Goal: Task Accomplishment & Management: Use online tool/utility

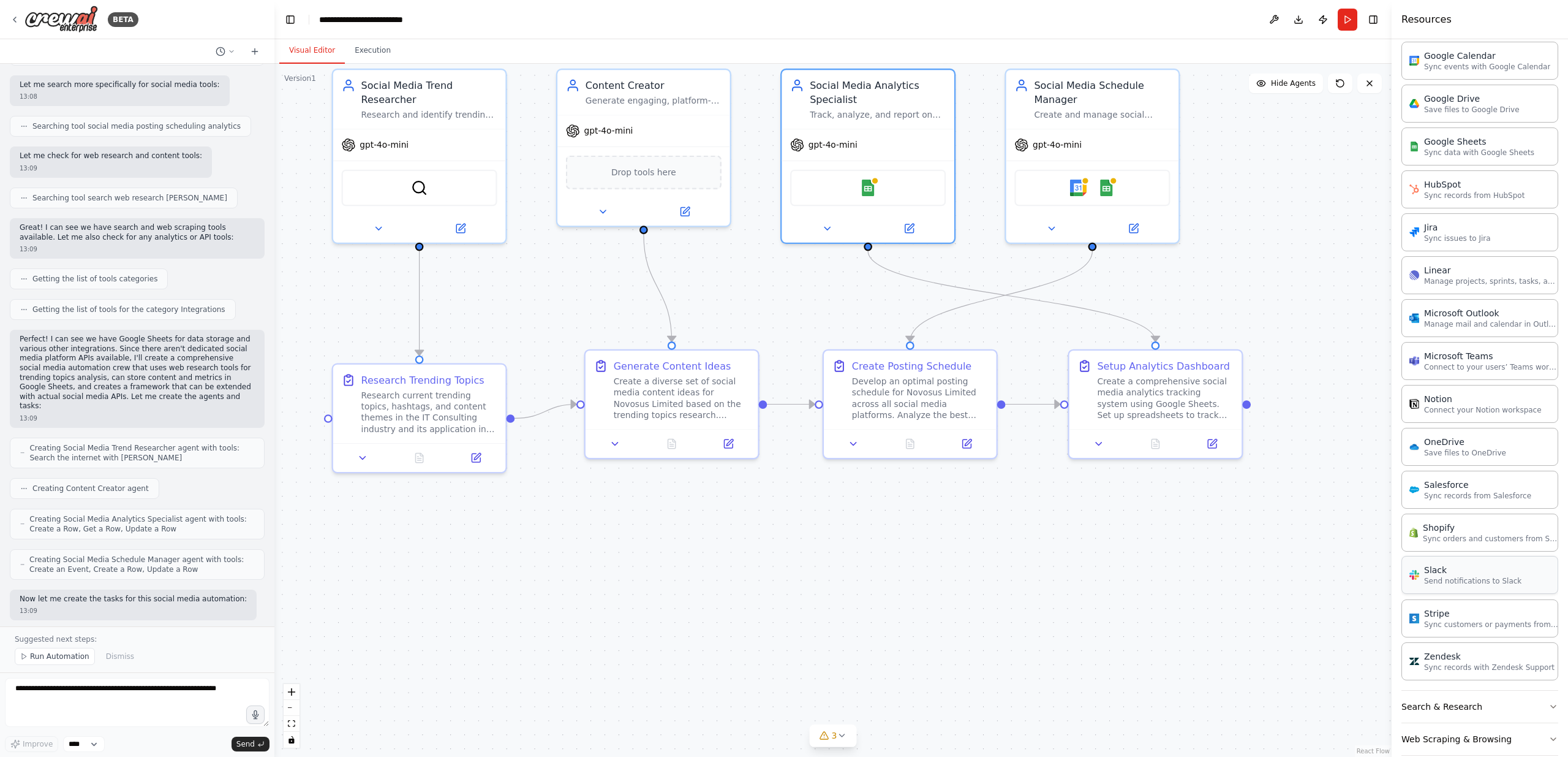
scroll to position [589, 0]
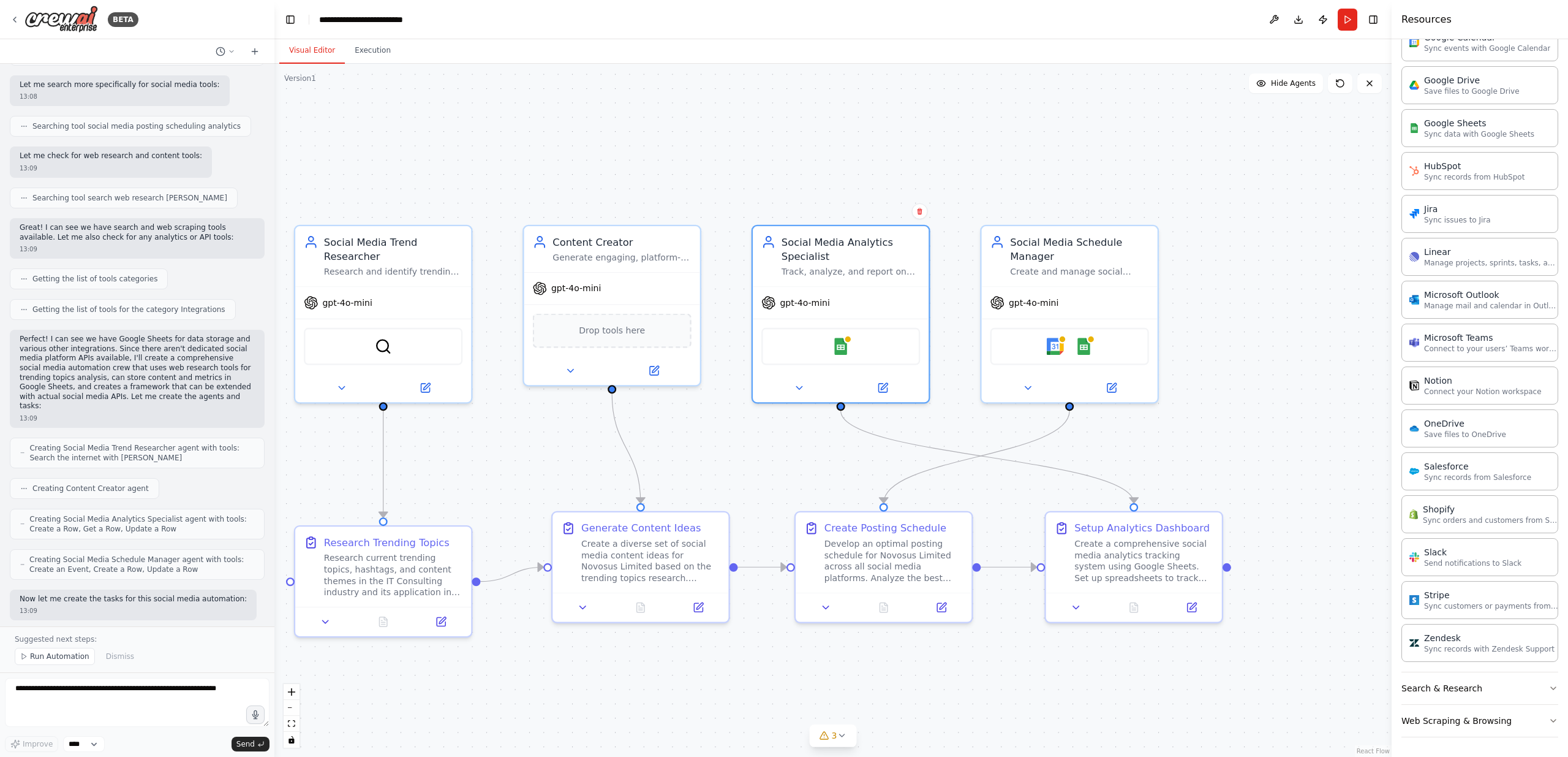
drag, startPoint x: 1249, startPoint y: 298, endPoint x: 1292, endPoint y: 499, distance: 205.5
click at [1292, 499] on div ".deletable-edge-delete-btn { width: 20px; height: 20px; border: 0px solid #ffff…" at bounding box center [833, 410] width 1117 height 693
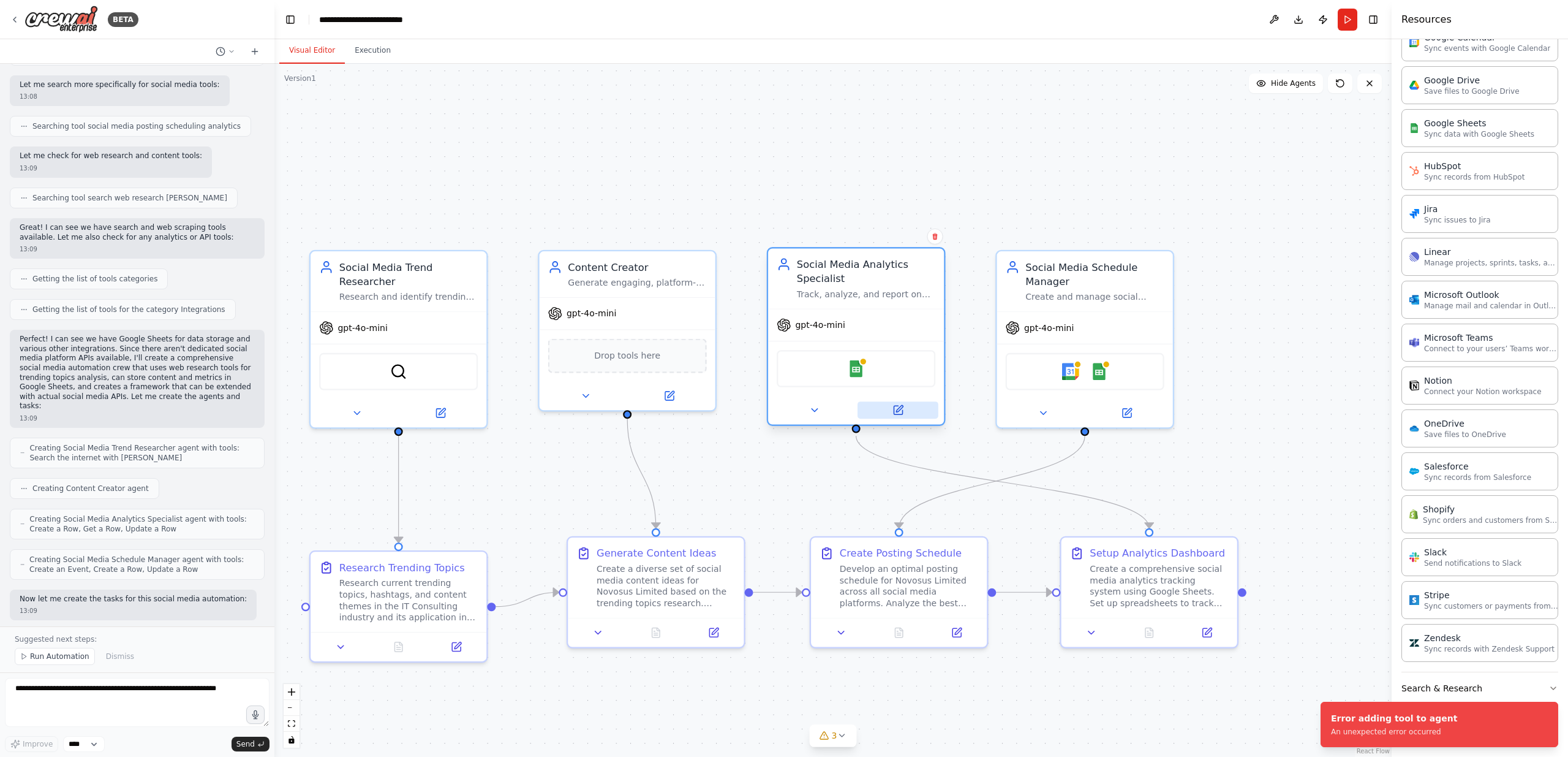
click at [892, 409] on icon at bounding box center [898, 410] width 12 height 12
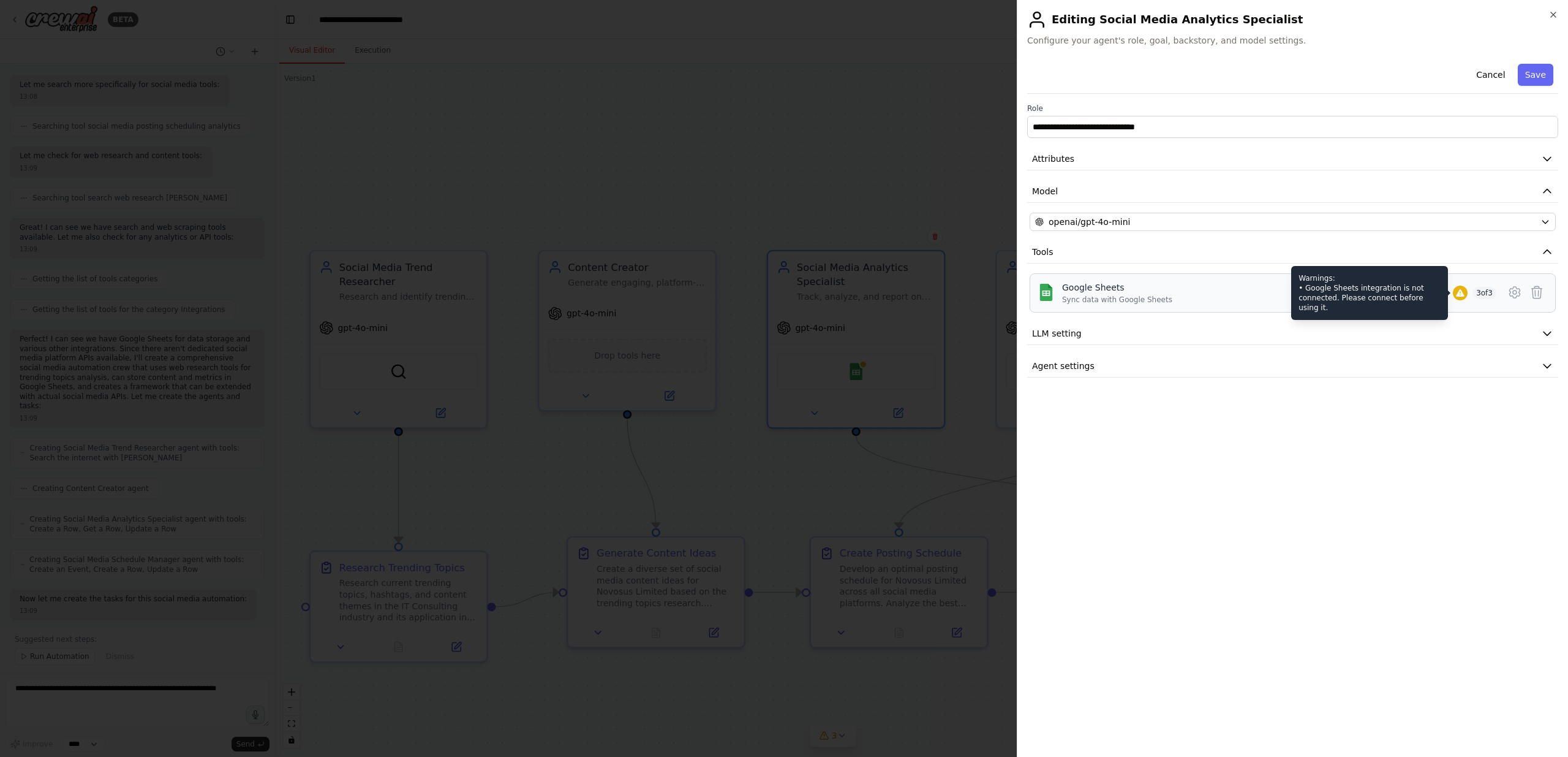
click at [1462, 293] on div at bounding box center [1460, 293] width 15 height 15
click at [1456, 294] on icon at bounding box center [1459, 293] width 8 height 8
click at [1513, 294] on icon at bounding box center [1514, 293] width 4 height 4
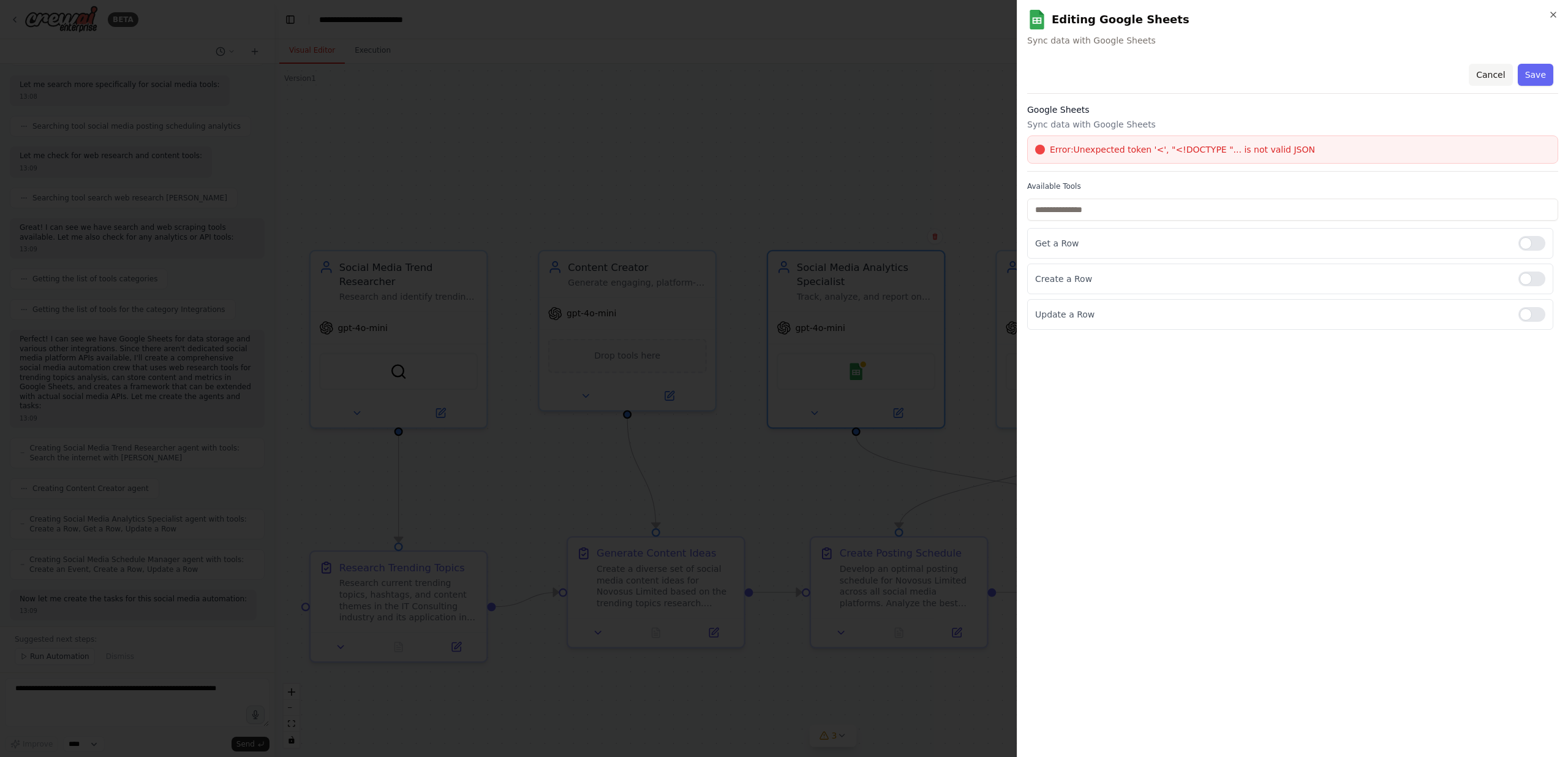
click at [1492, 77] on button "Cancel" at bounding box center [1491, 74] width 44 height 22
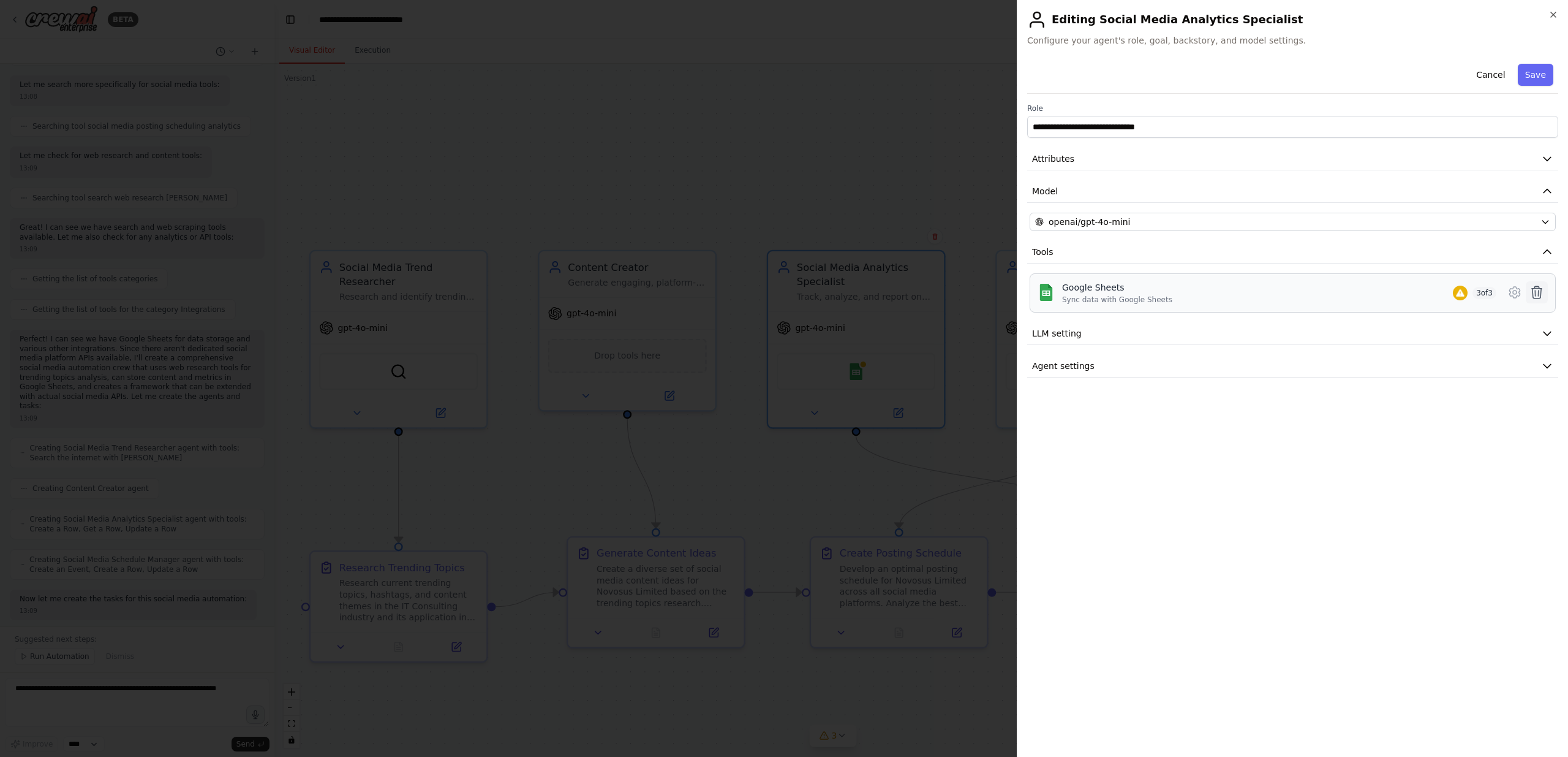
click at [1539, 286] on icon at bounding box center [1537, 293] width 15 height 15
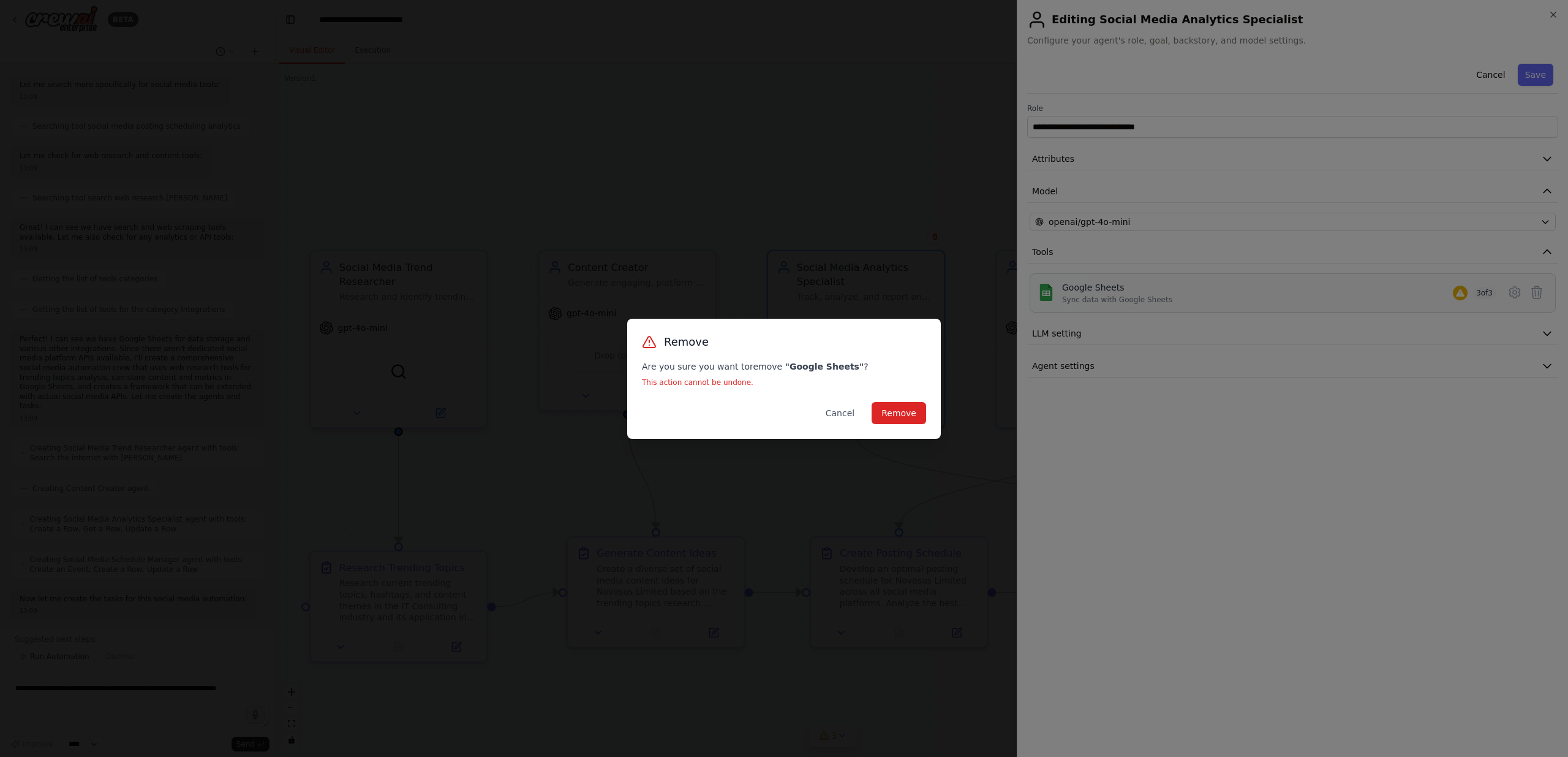
click at [919, 425] on div "Remove Are you sure you want to remove " Google Sheets " ? This action cannot b…" at bounding box center [784, 379] width 314 height 120
click at [906, 408] on button "Remove" at bounding box center [898, 413] width 54 height 22
click at [917, 417] on button "Remove" at bounding box center [898, 413] width 54 height 22
click at [891, 409] on button "Remove" at bounding box center [898, 413] width 54 height 22
click at [891, 409] on button "Remove" at bounding box center [898, 413] width 54 height 22
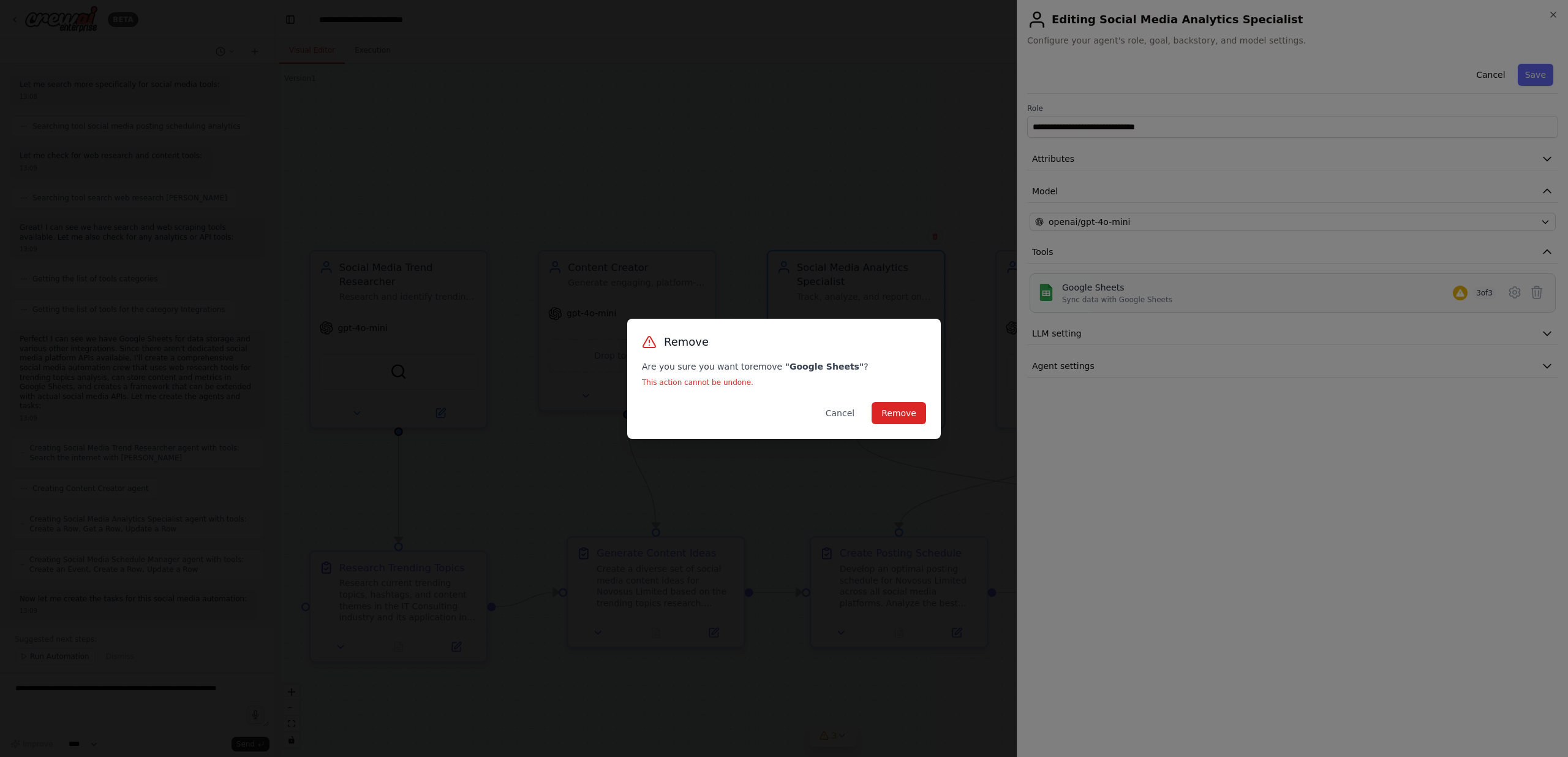
click at [1550, 16] on div "Remove Are you sure you want to remove " Google Sheets " ? This action cannot b…" at bounding box center [784, 378] width 1568 height 757
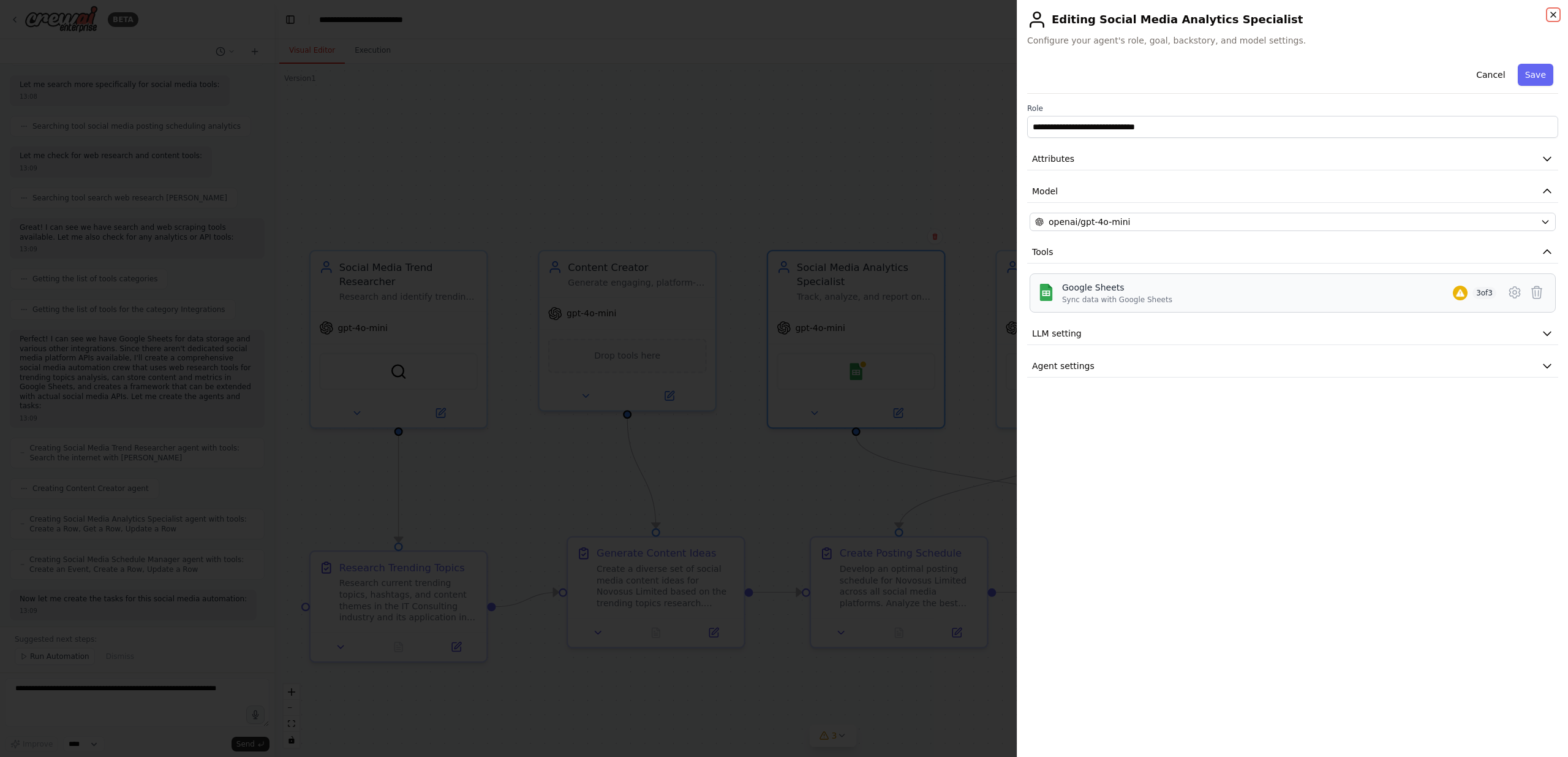
click at [1556, 10] on icon "button" at bounding box center [1553, 15] width 10 height 10
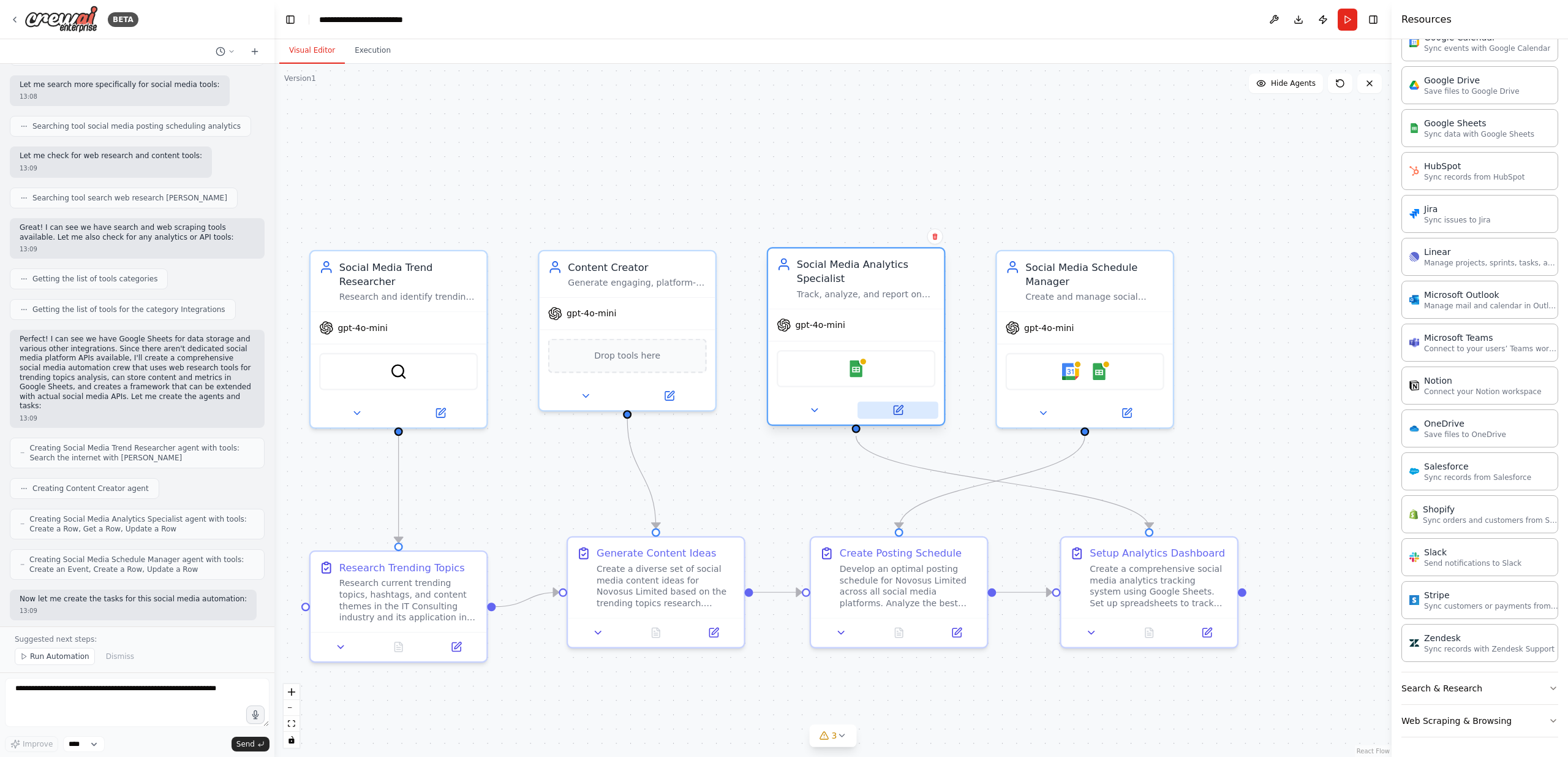
click at [894, 411] on icon at bounding box center [898, 410] width 9 height 9
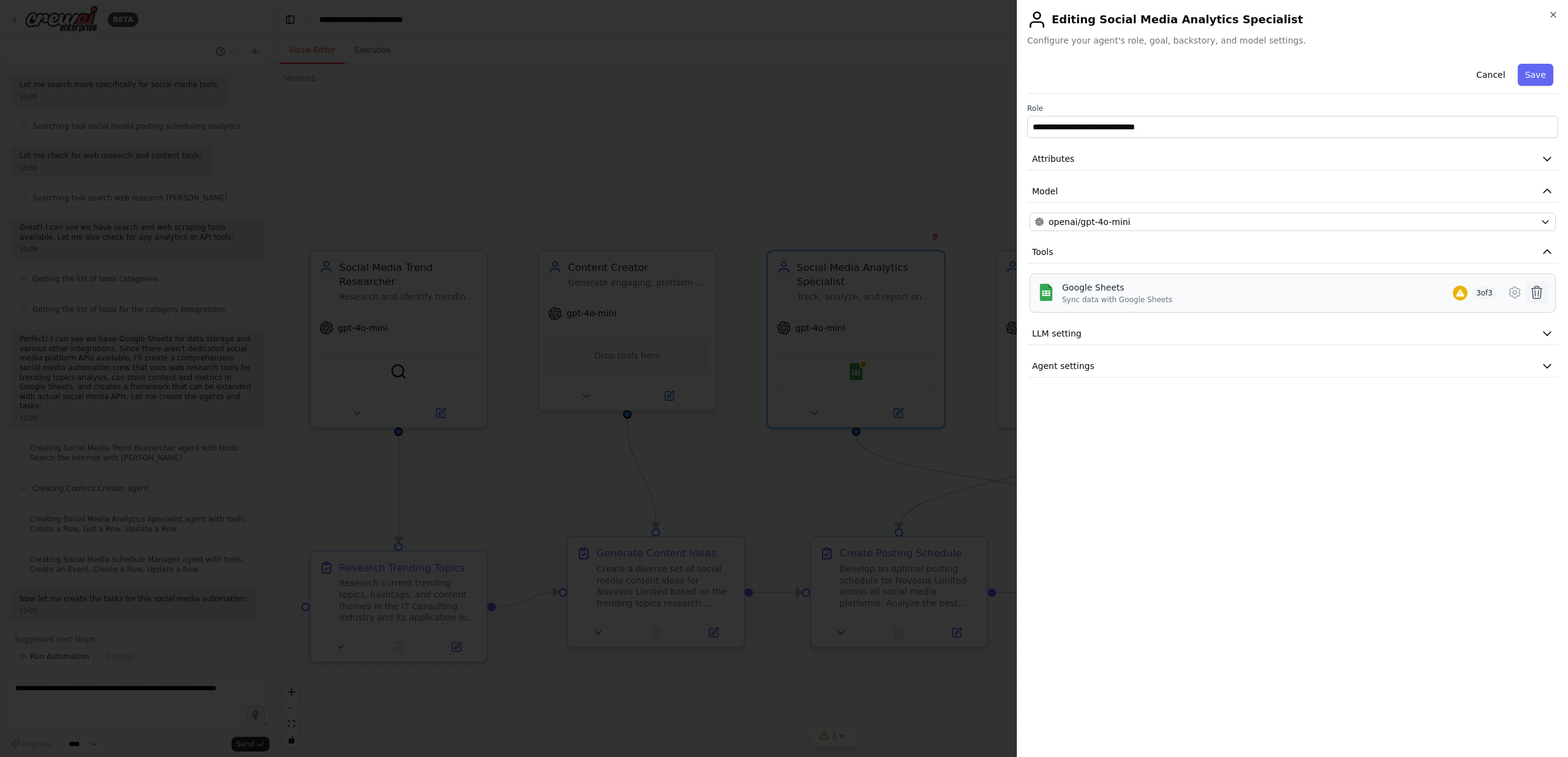
click at [1537, 288] on icon at bounding box center [1537, 293] width 11 height 13
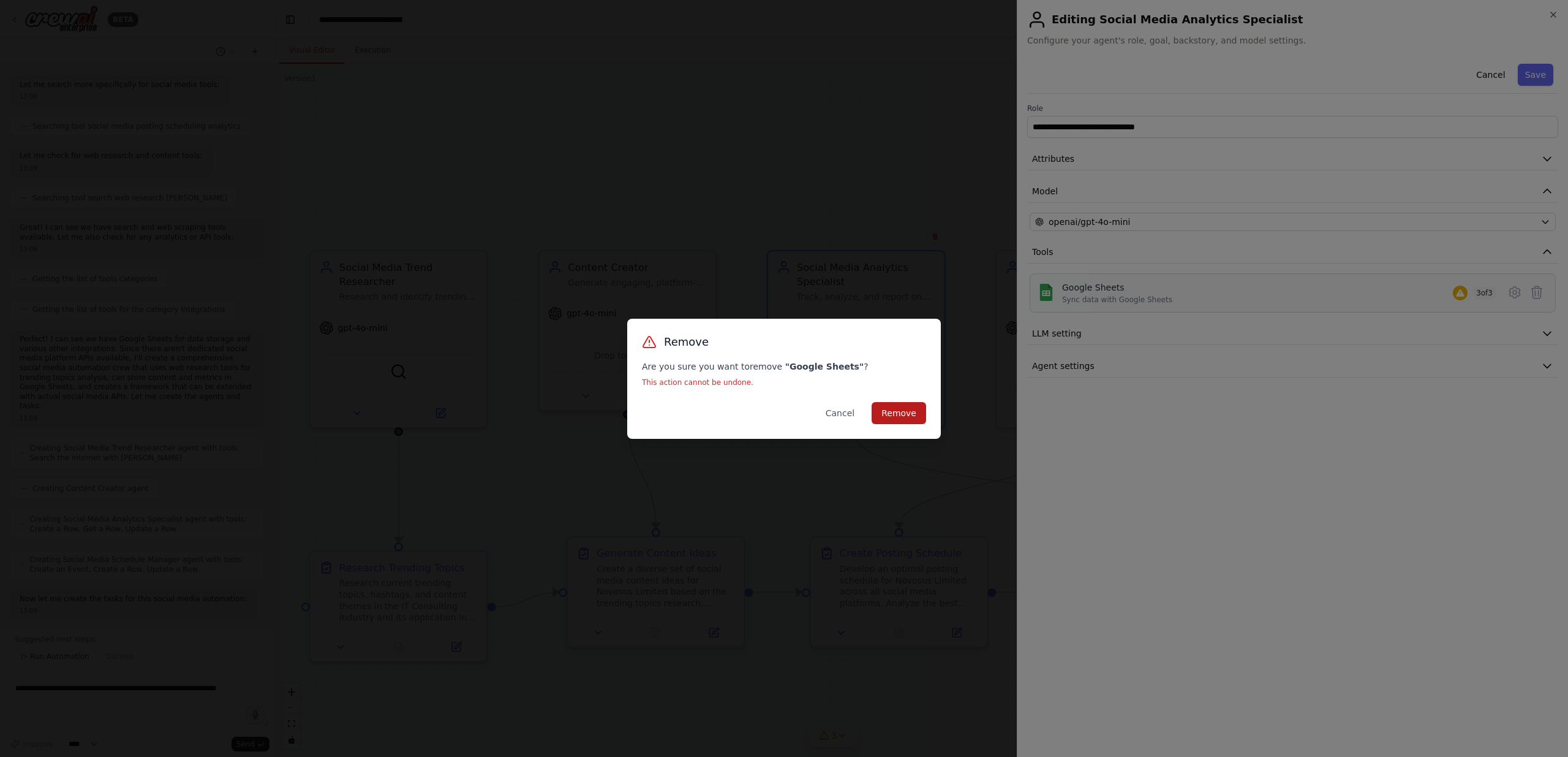
click at [905, 407] on button "Remove" at bounding box center [898, 413] width 54 height 22
click at [848, 177] on div "Remove Are you sure you want to remove " Google Sheets " ? This action cannot b…" at bounding box center [784, 378] width 1568 height 757
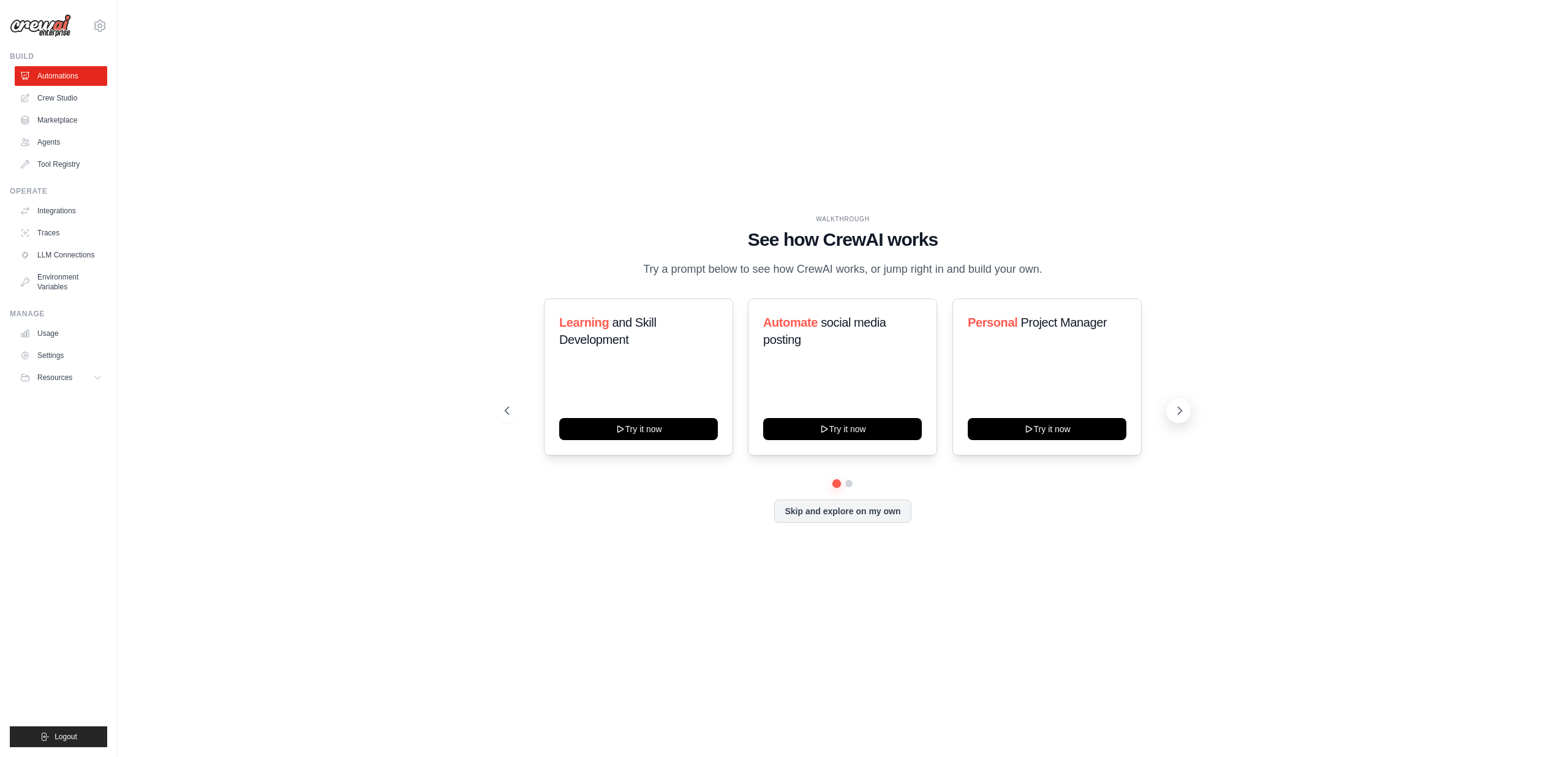
click at [1175, 413] on icon at bounding box center [1179, 411] width 12 height 13
click at [506, 406] on icon at bounding box center [506, 411] width 12 height 13
click at [860, 332] on h3 "Automate social media posting" at bounding box center [842, 331] width 159 height 34
click at [835, 424] on button "Try it now" at bounding box center [842, 428] width 159 height 22
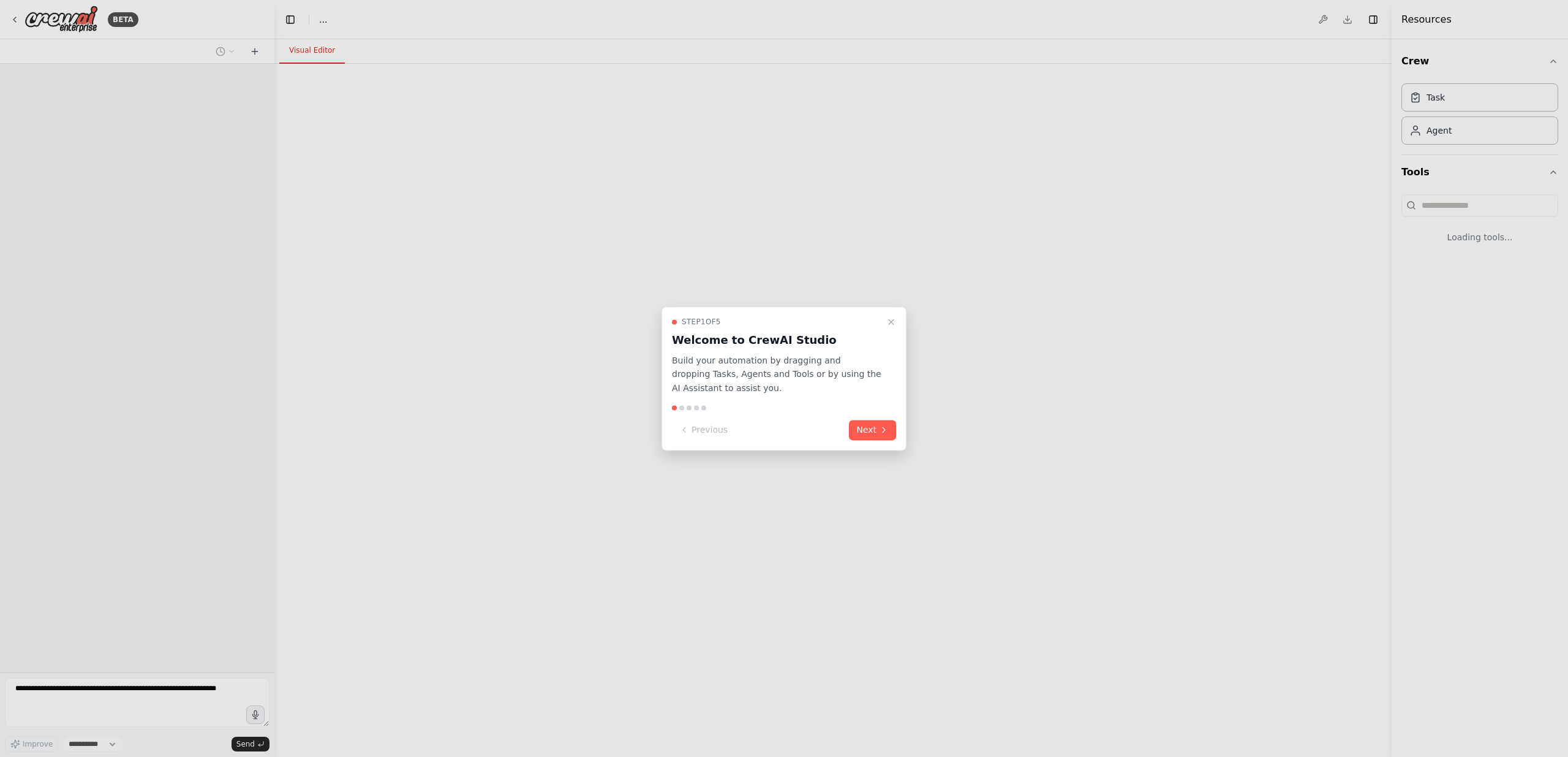
select select "****"
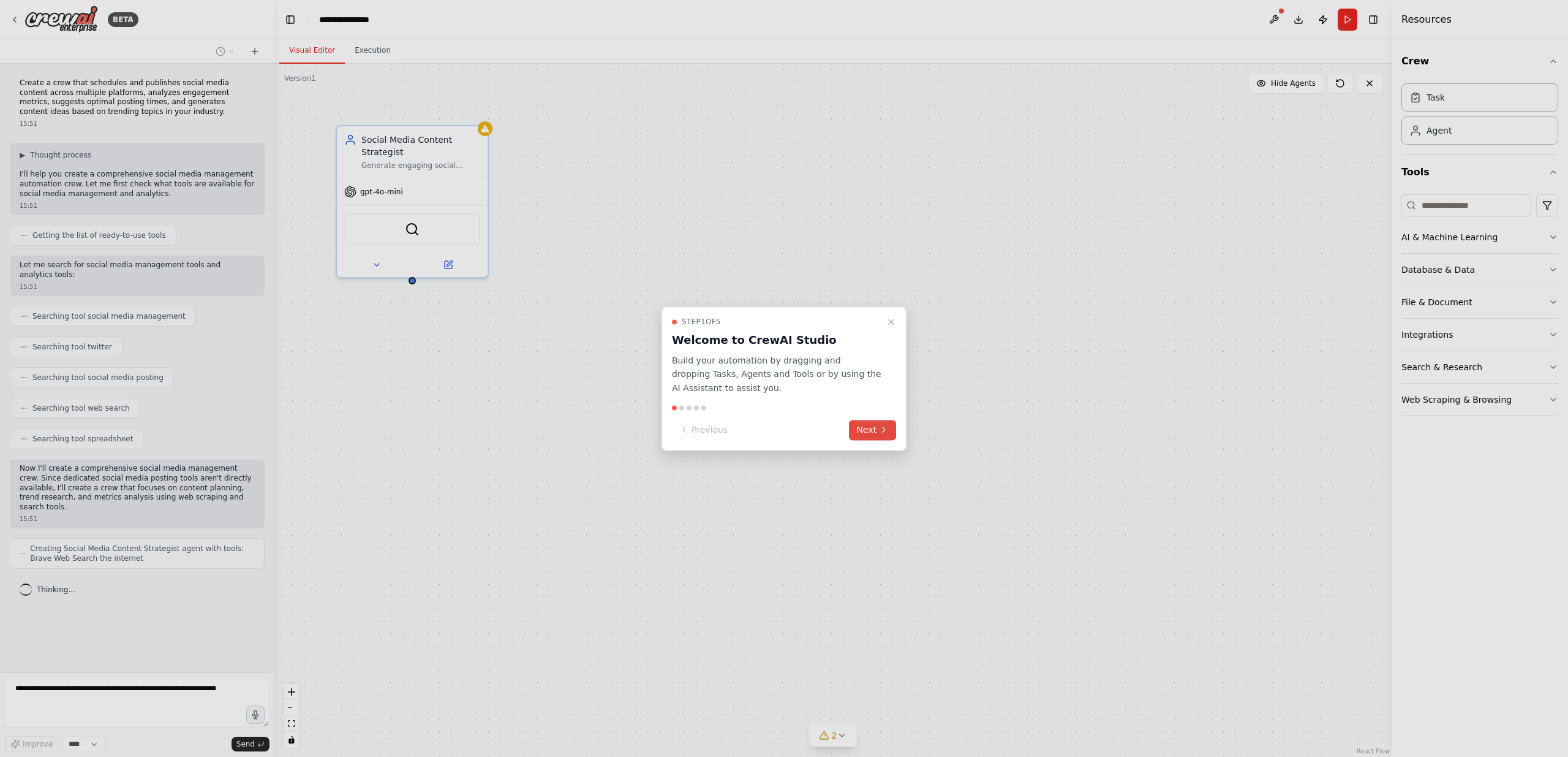
click at [880, 429] on icon at bounding box center [884, 430] width 10 height 10
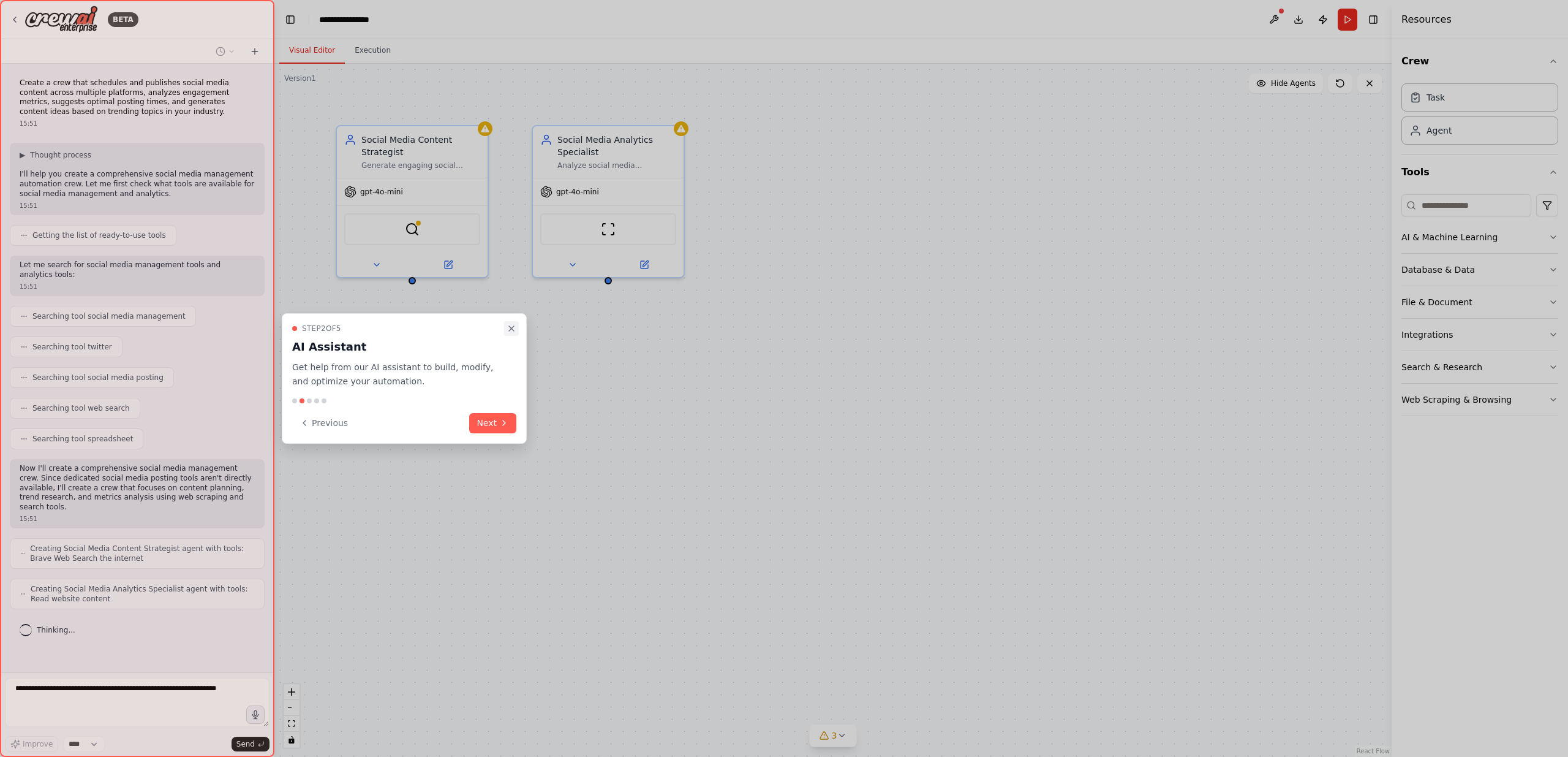
click at [511, 334] on button "Close walkthrough" at bounding box center [512, 329] width 15 height 15
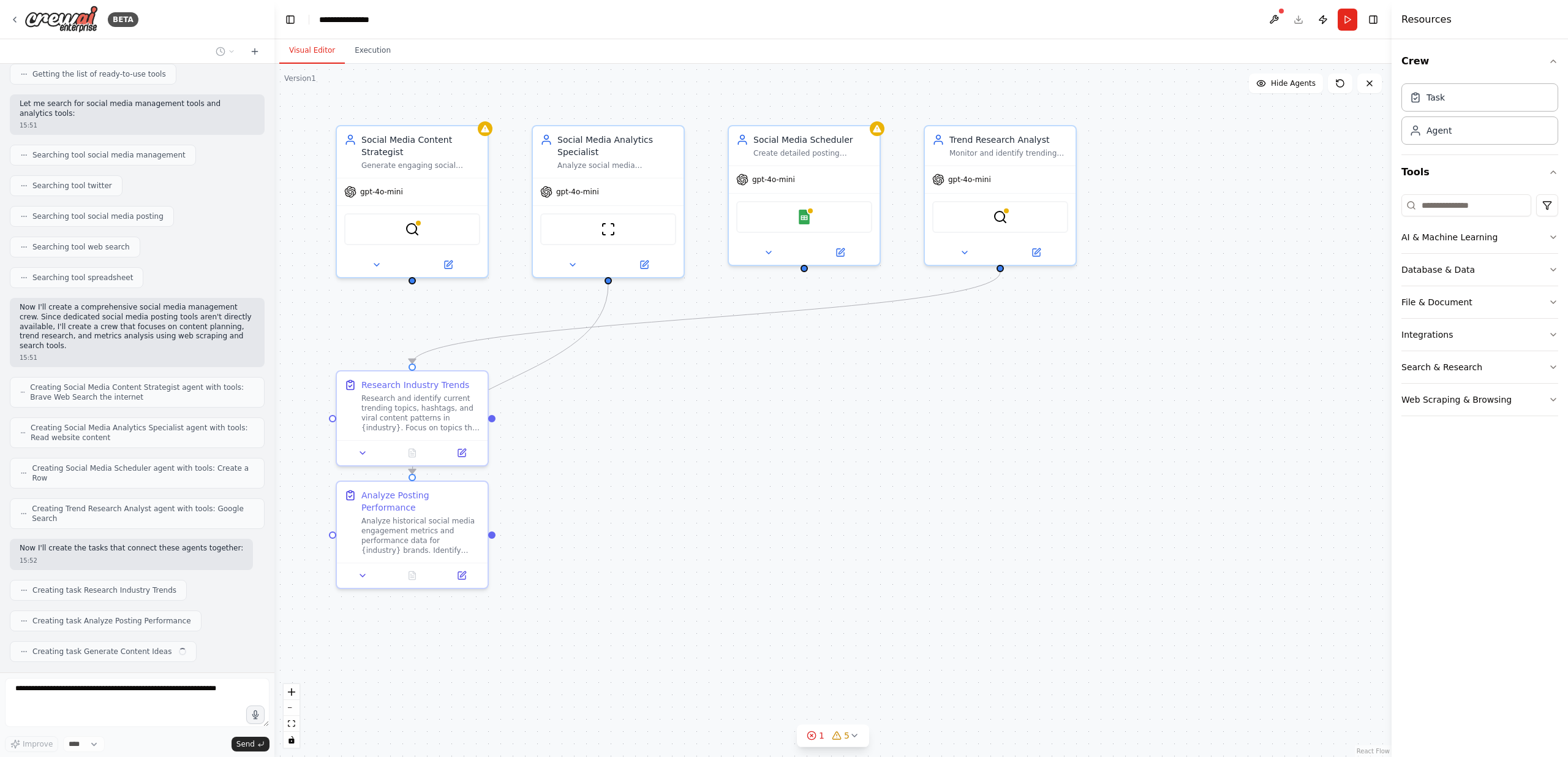
scroll to position [192, 0]
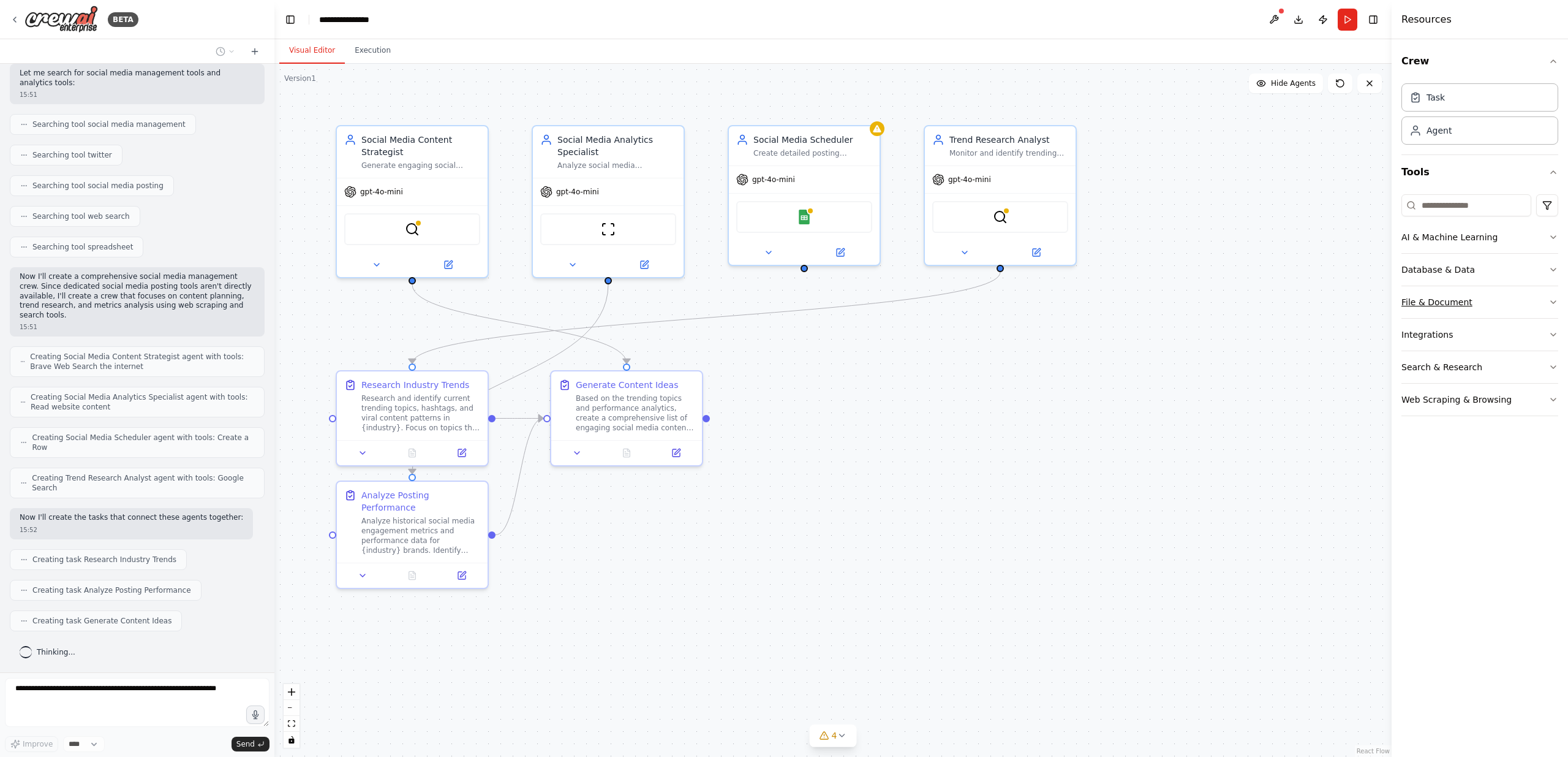
click at [1552, 304] on icon "button" at bounding box center [1553, 302] width 10 height 10
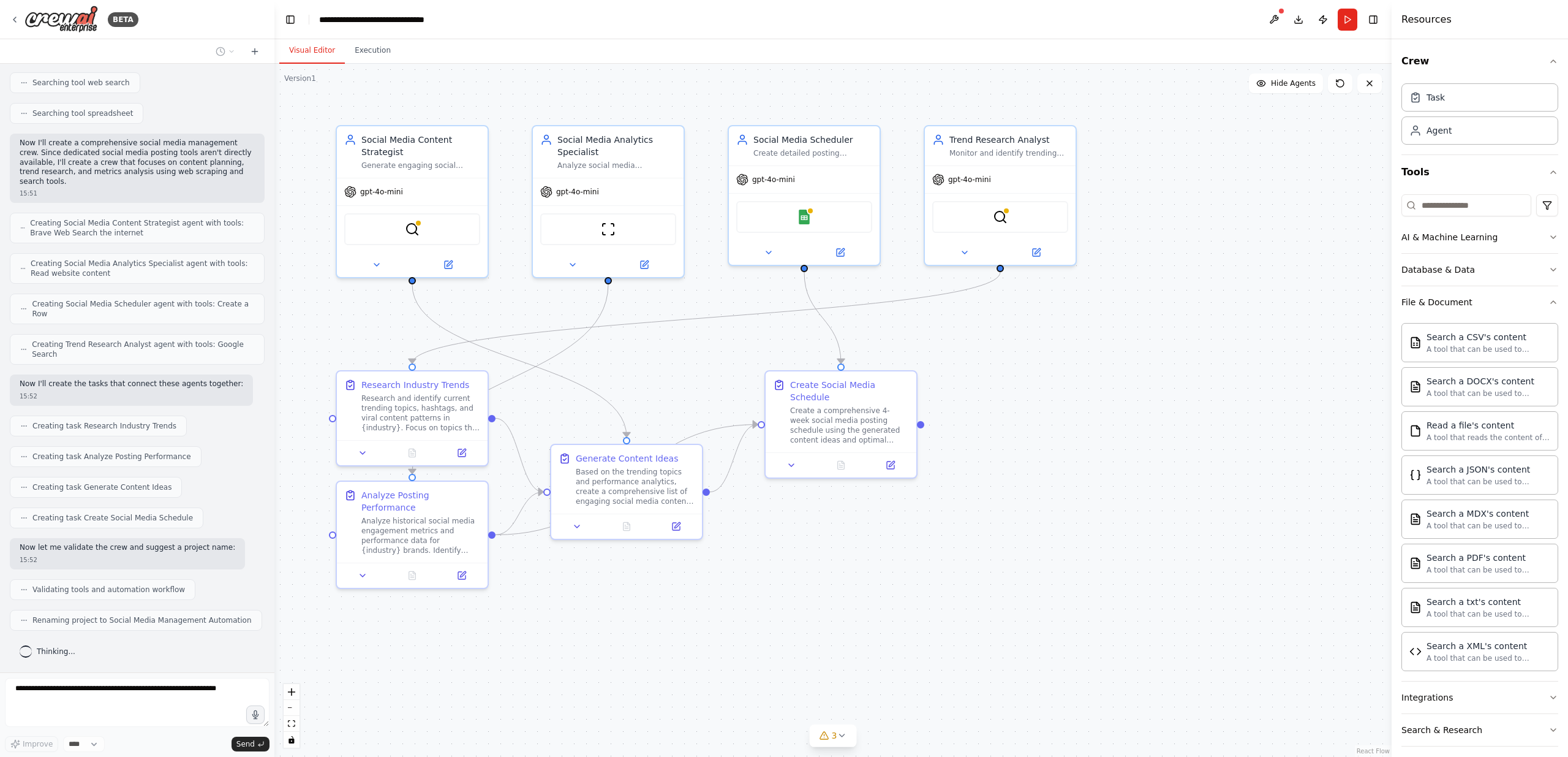
scroll to position [325, 0]
click at [1548, 267] on icon "button" at bounding box center [1553, 269] width 10 height 10
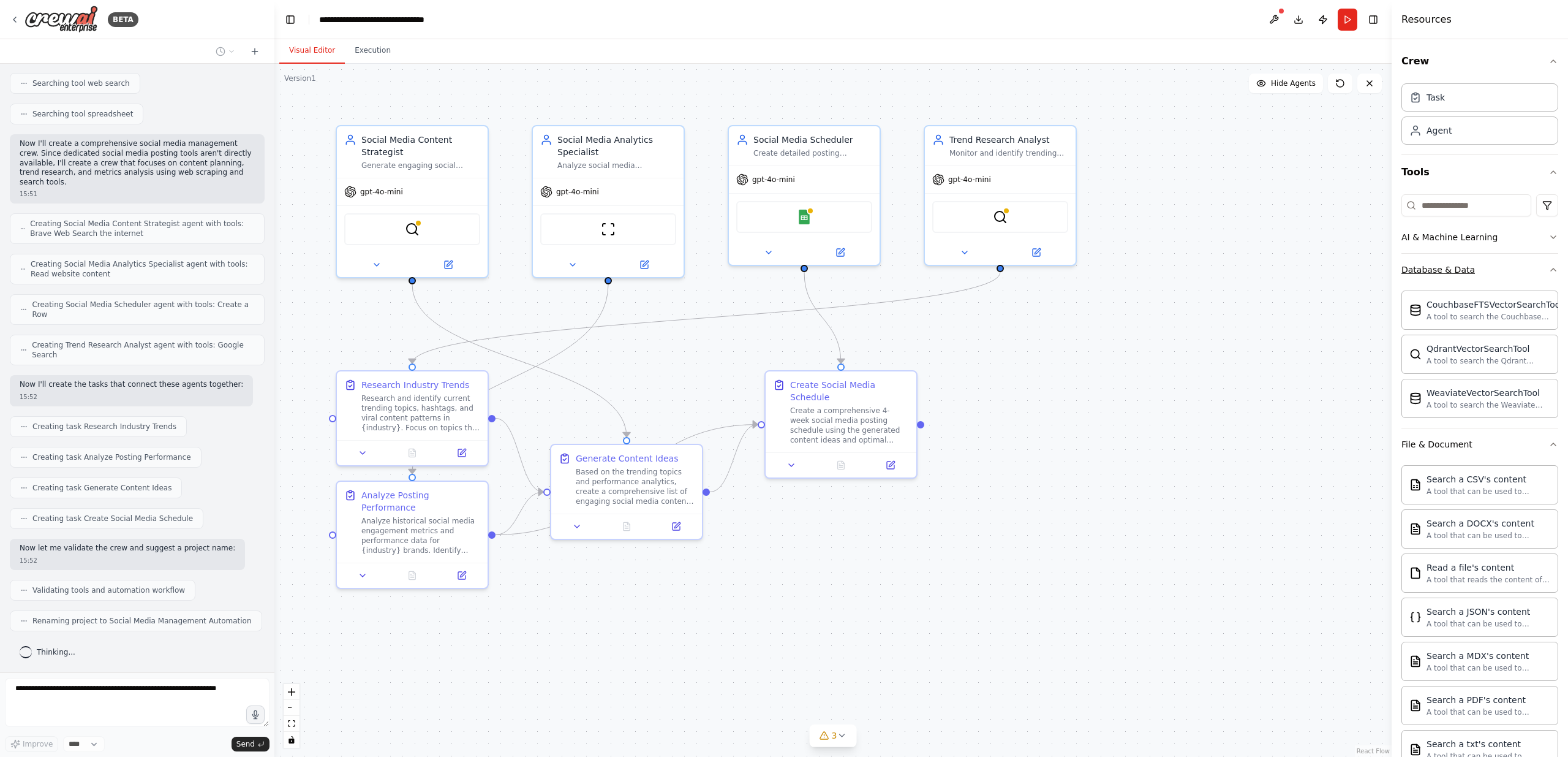
click at [1548, 267] on icon "button" at bounding box center [1553, 269] width 10 height 10
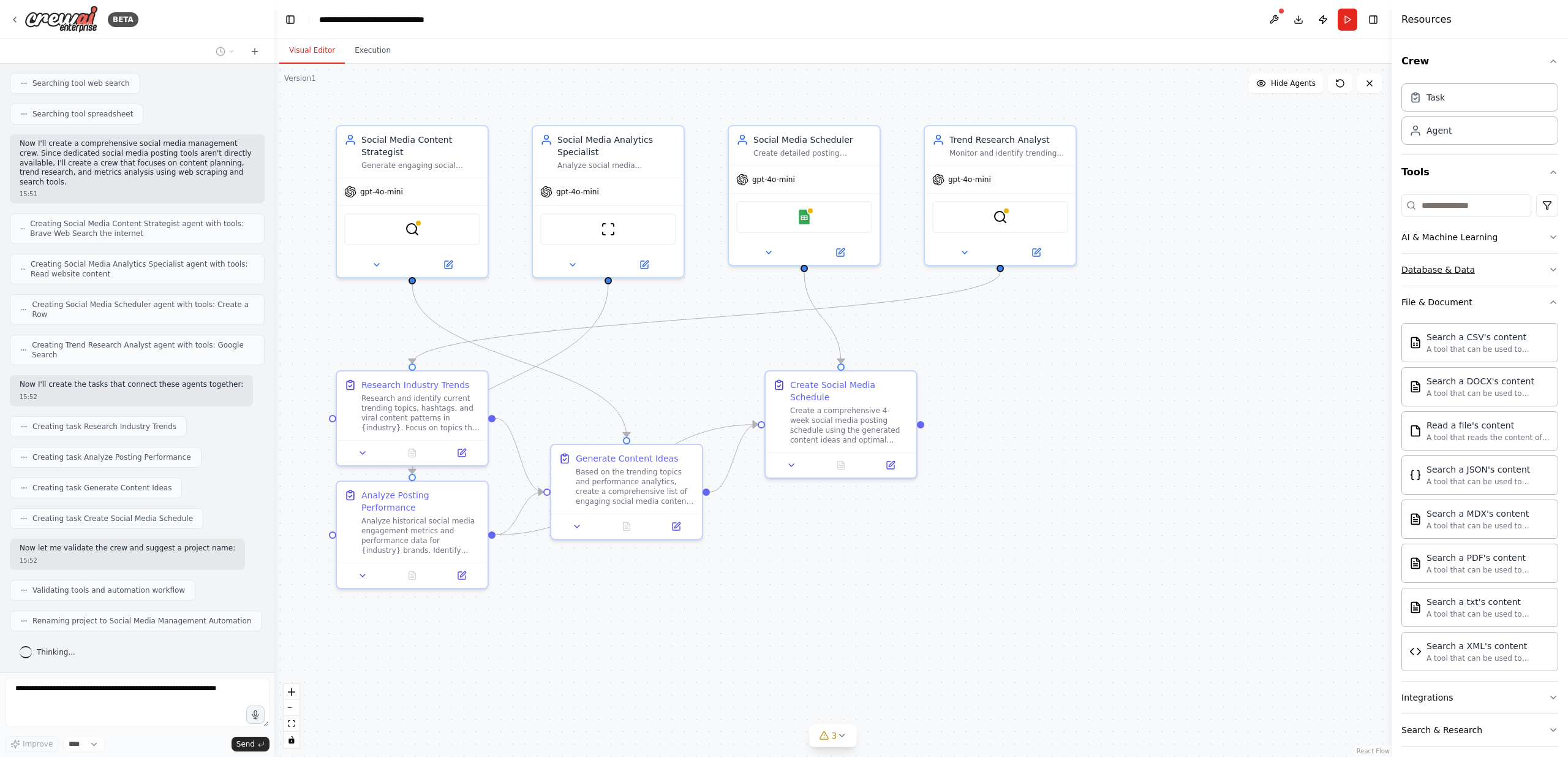
click at [1548, 267] on icon "button" at bounding box center [1553, 269] width 10 height 10
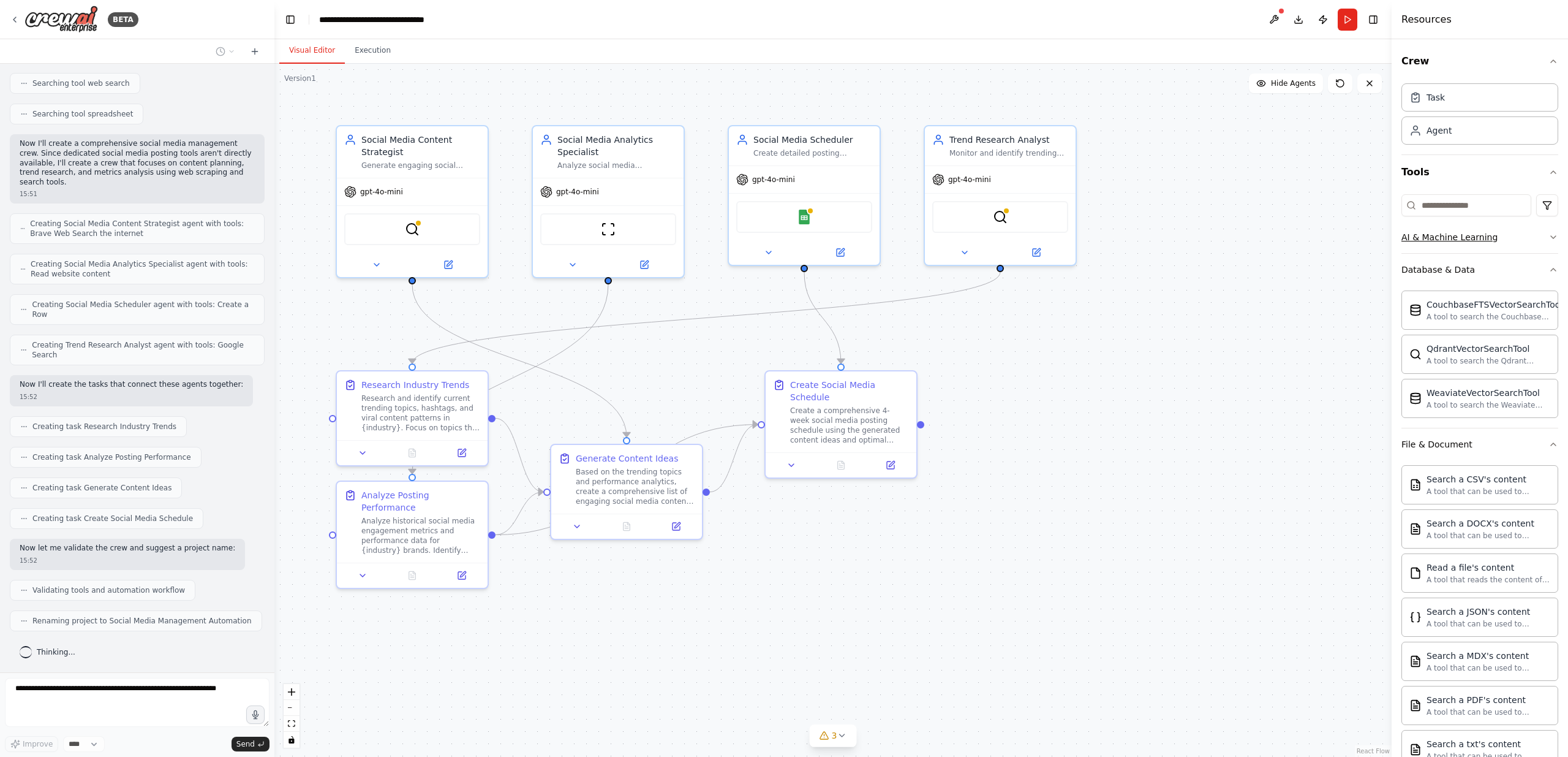
click at [1499, 233] on button "AI & Machine Learning" at bounding box center [1479, 237] width 157 height 32
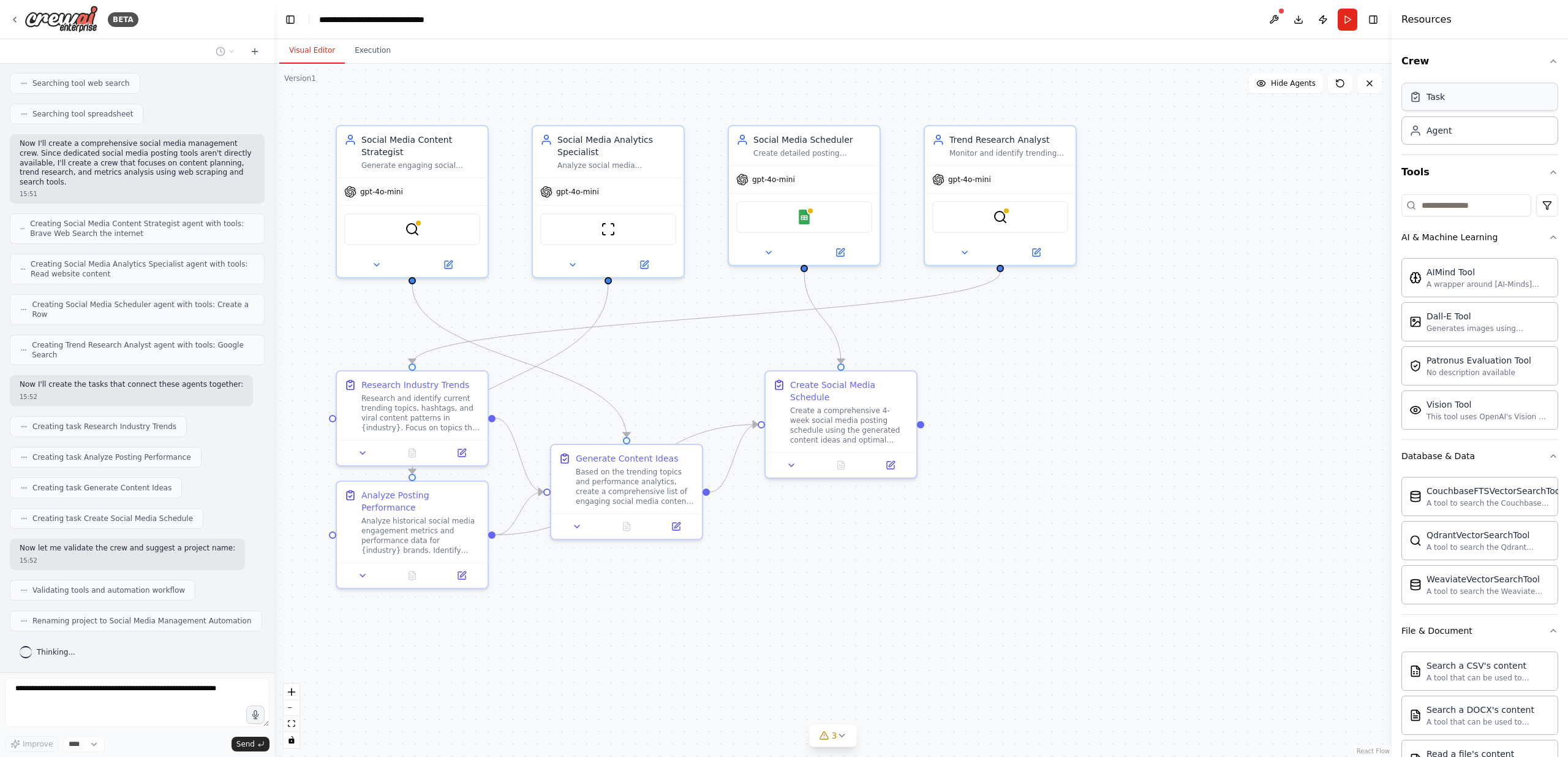
click at [1442, 108] on div "Task" at bounding box center [1479, 96] width 157 height 28
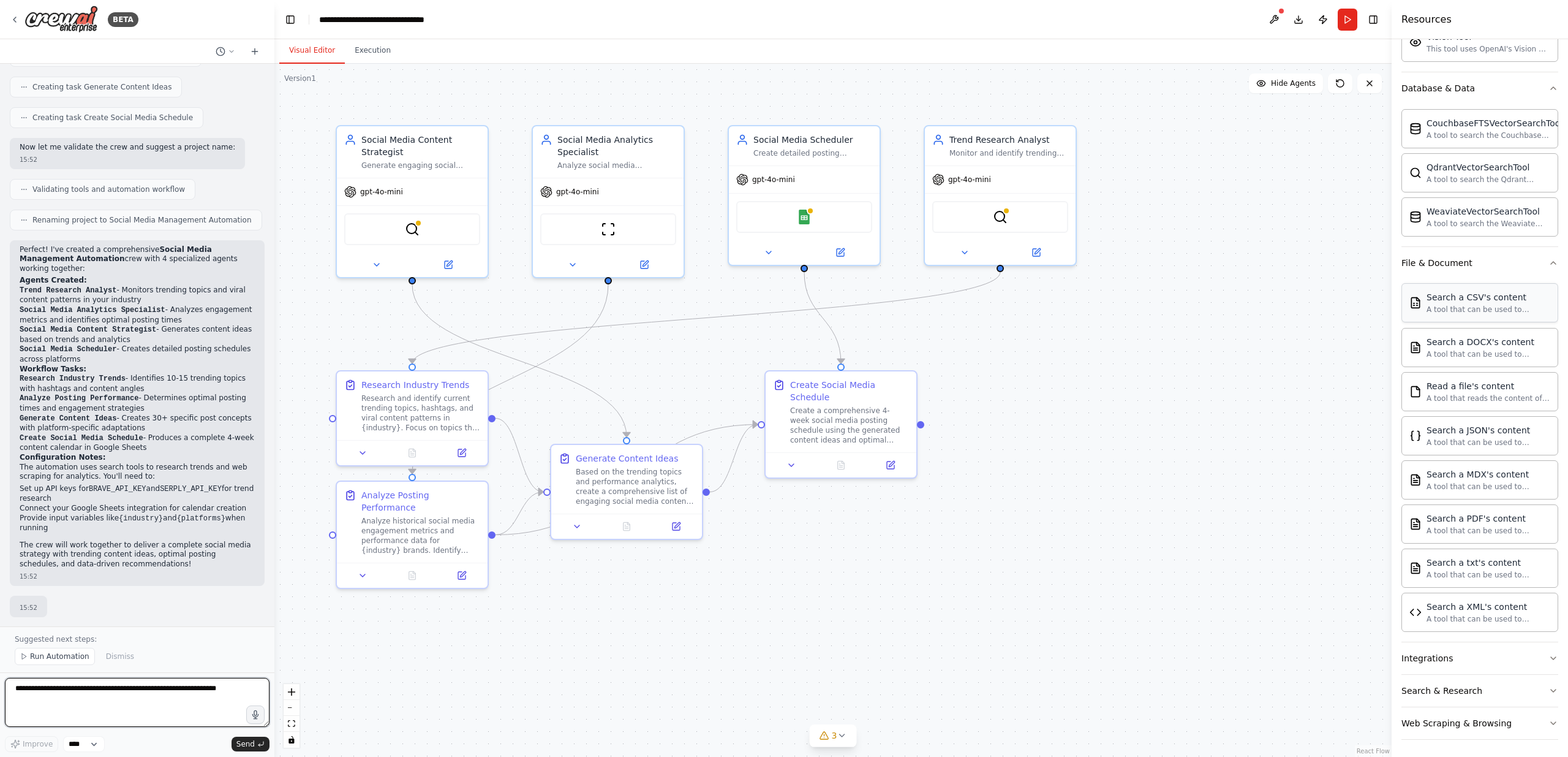
scroll to position [370, 0]
click at [1548, 657] on icon "button" at bounding box center [1553, 656] width 10 height 10
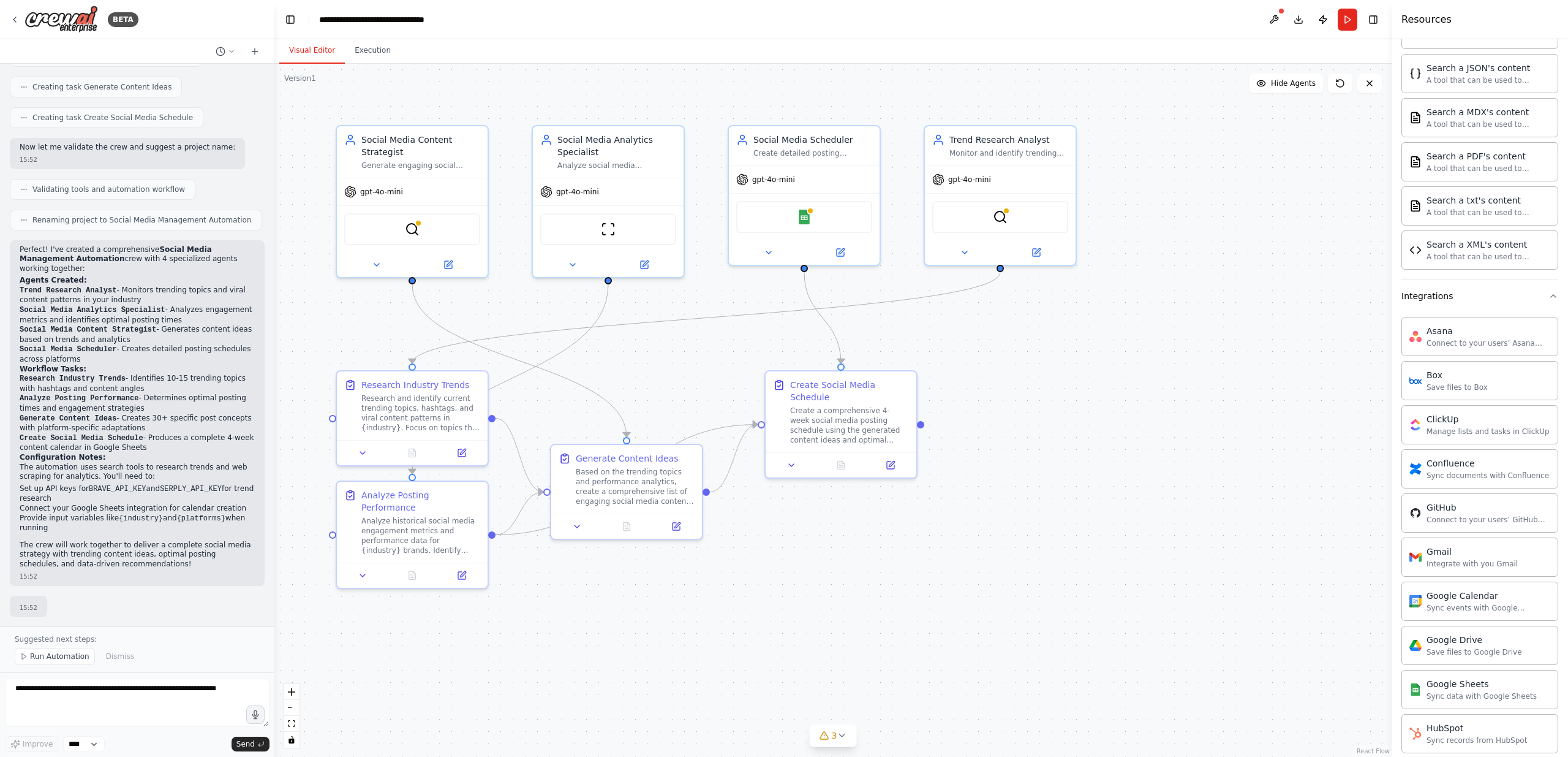
scroll to position [466, 0]
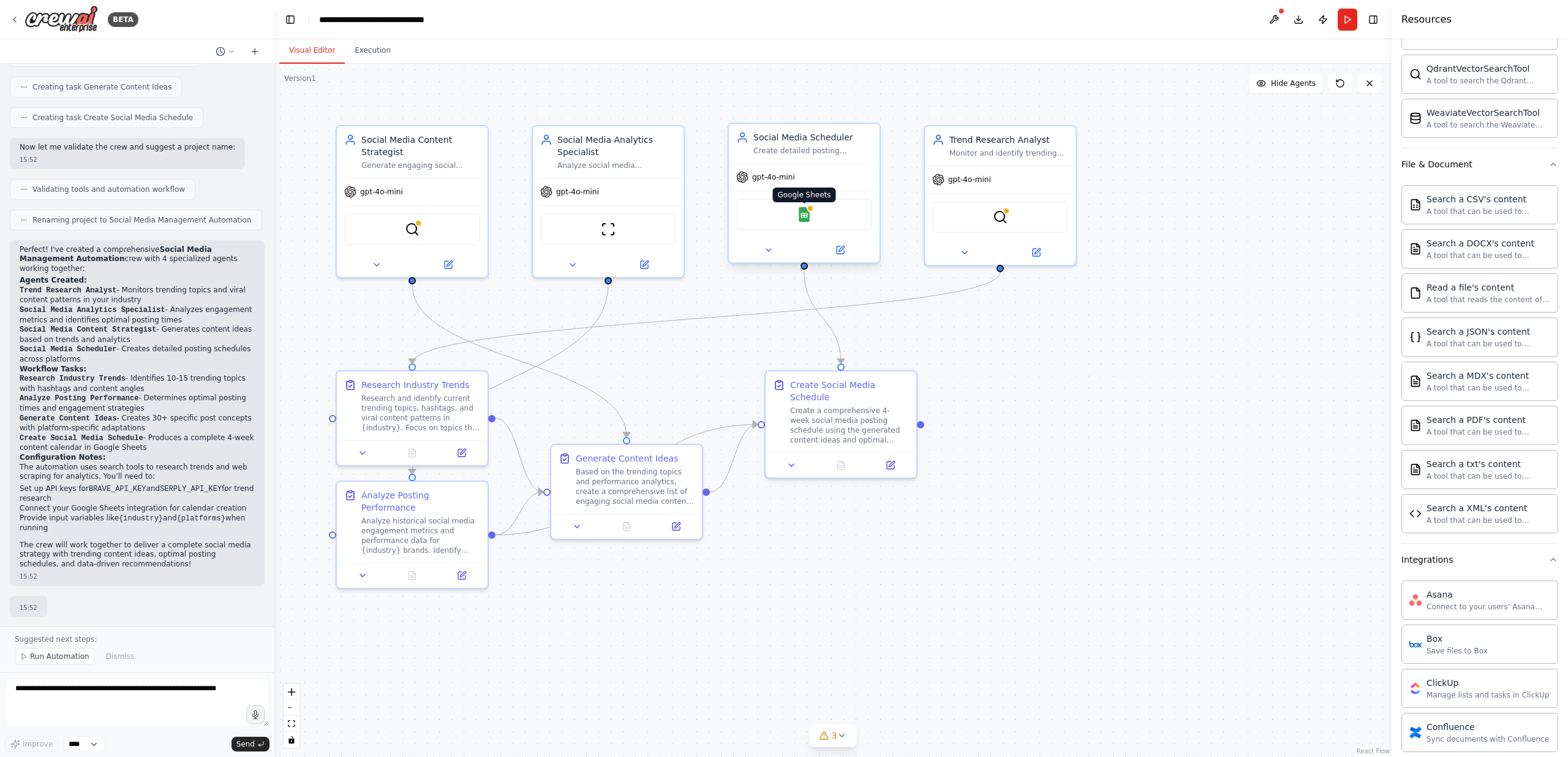
click at [803, 216] on img at bounding box center [804, 214] width 15 height 15
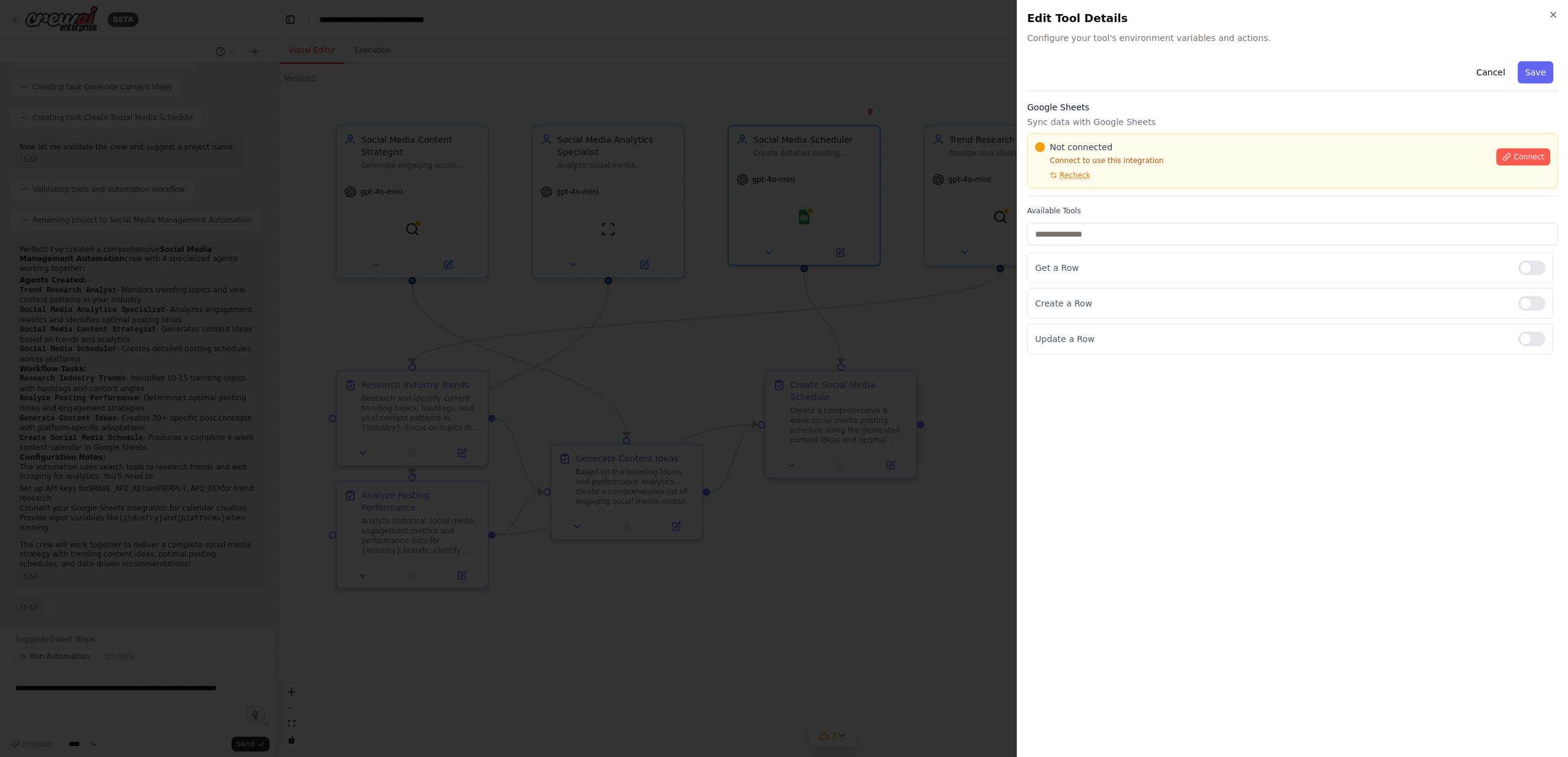
drag, startPoint x: 1550, startPoint y: 18, endPoint x: 1423, endPoint y: 63, distance: 134.7
click at [1423, 63] on div "Close Edit Tool Details Configure your tool's environment variables and actions…" at bounding box center [1292, 378] width 551 height 757
click at [1516, 154] on span "Connect" at bounding box center [1528, 157] width 31 height 10
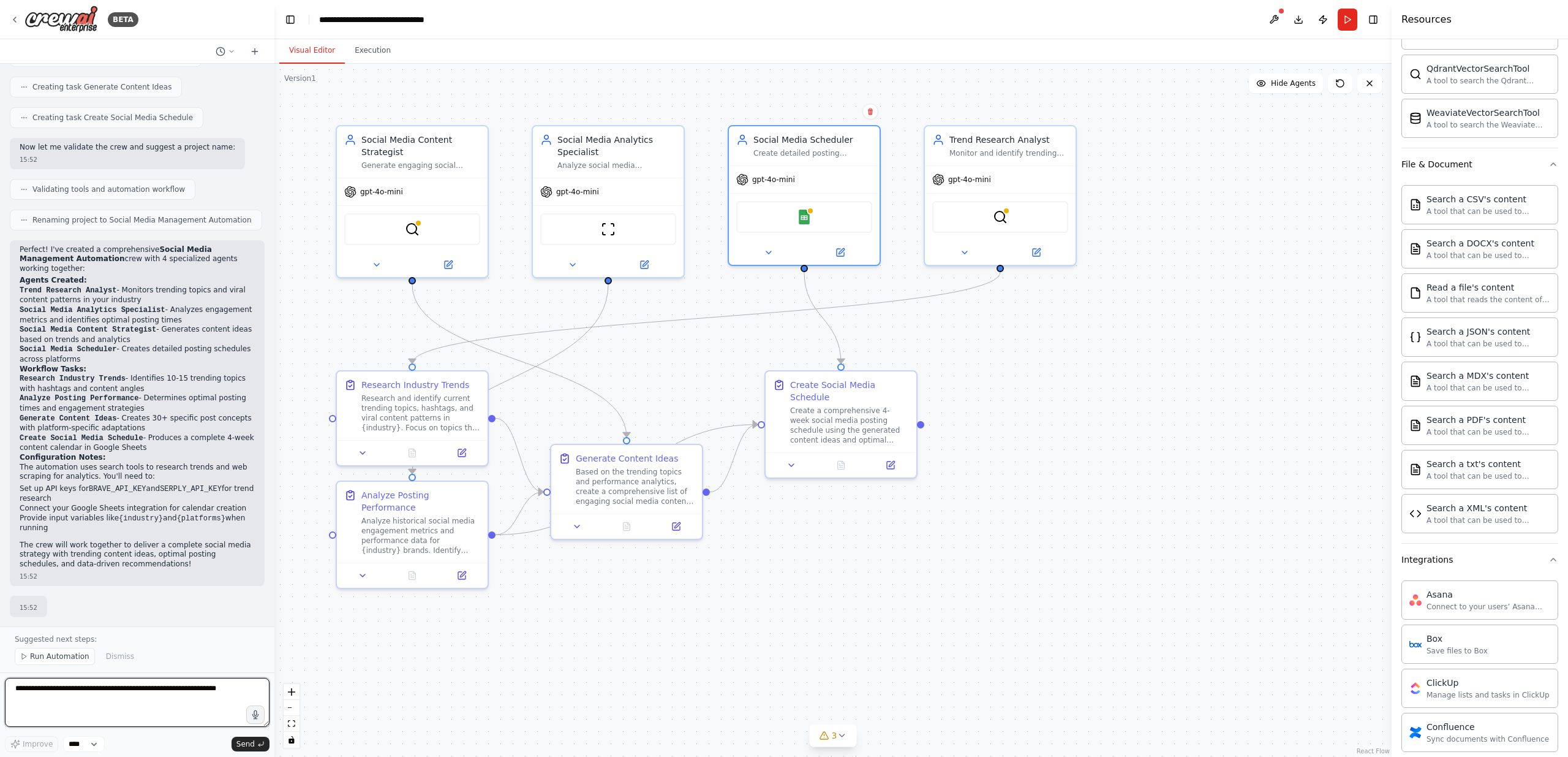
click at [179, 690] on textarea at bounding box center [137, 702] width 264 height 49
type textarea "**********"
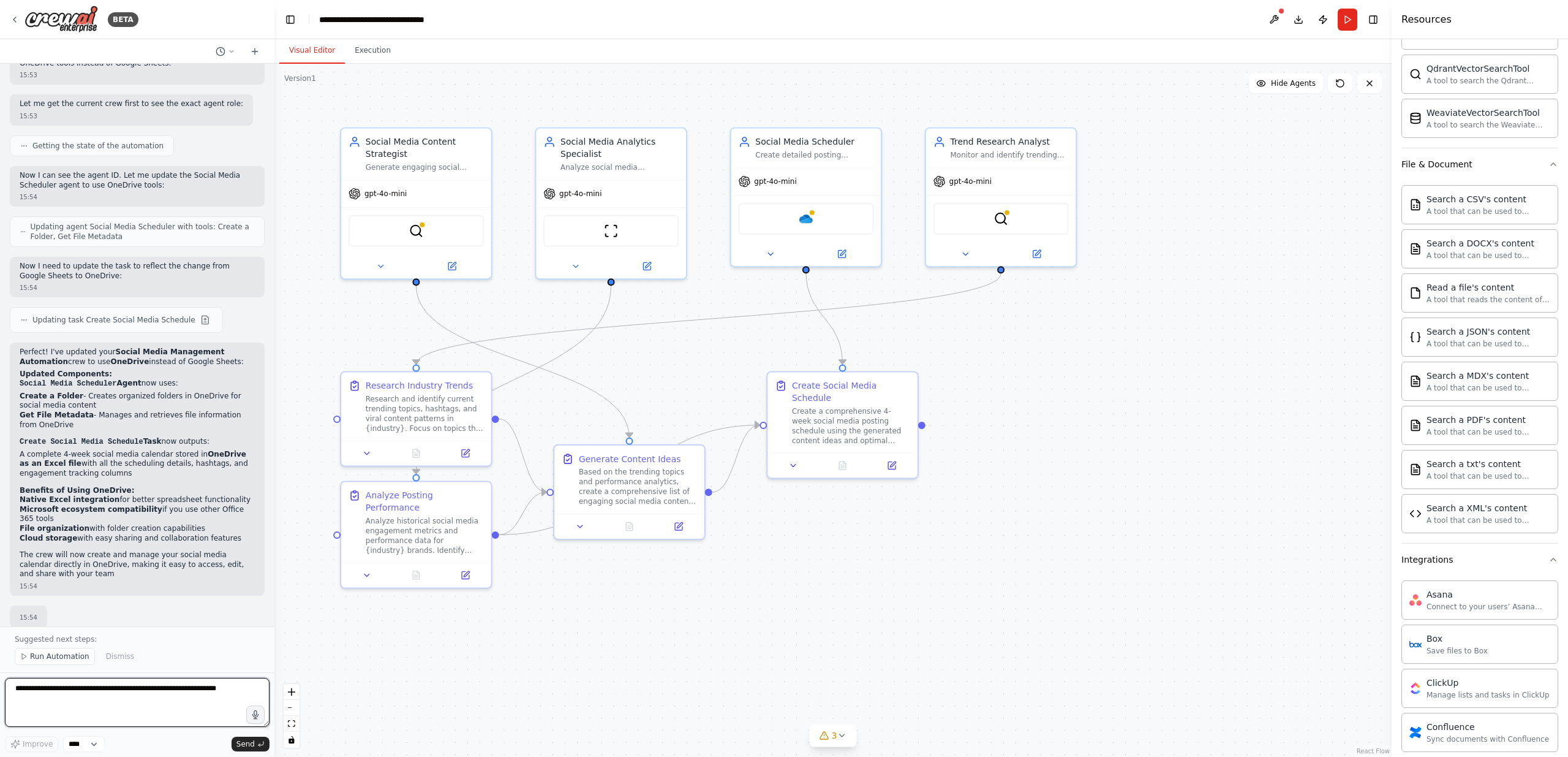
scroll to position [1523, 0]
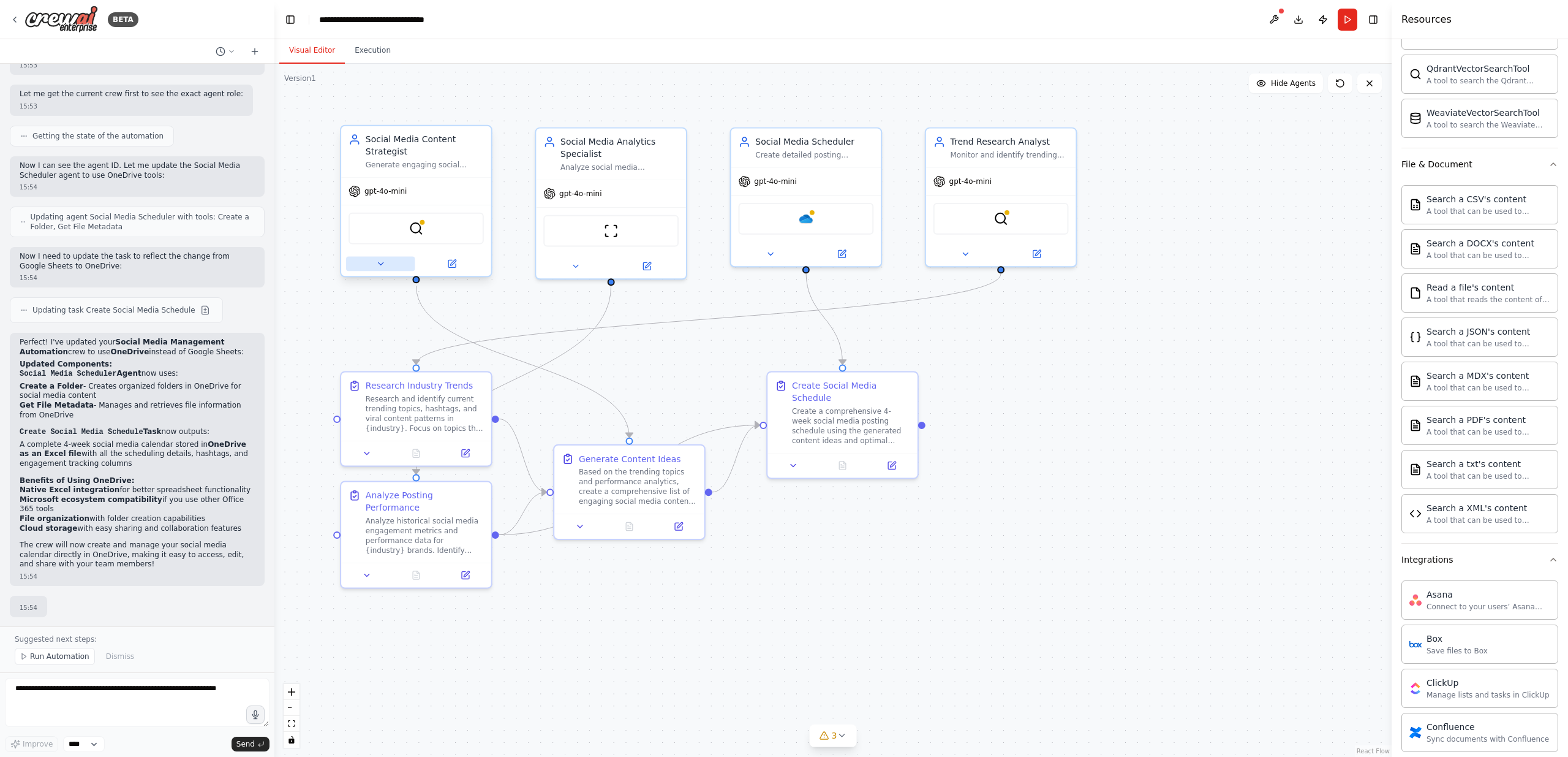
click at [379, 266] on icon at bounding box center [380, 264] width 10 height 10
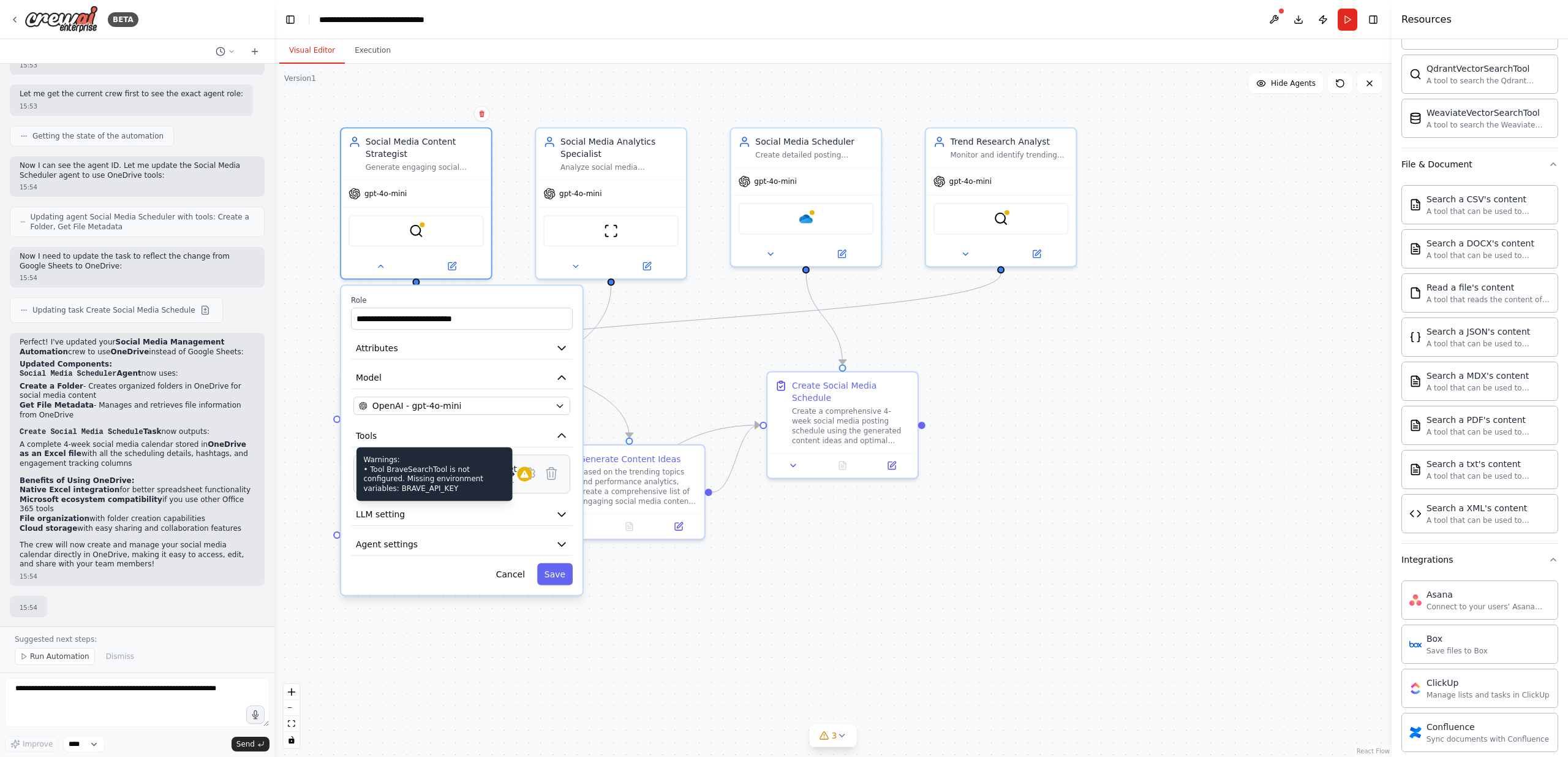
click at [517, 480] on div at bounding box center [524, 474] width 15 height 15
click at [519, 478] on icon at bounding box center [524, 474] width 10 height 10
click at [531, 470] on icon at bounding box center [529, 474] width 11 height 11
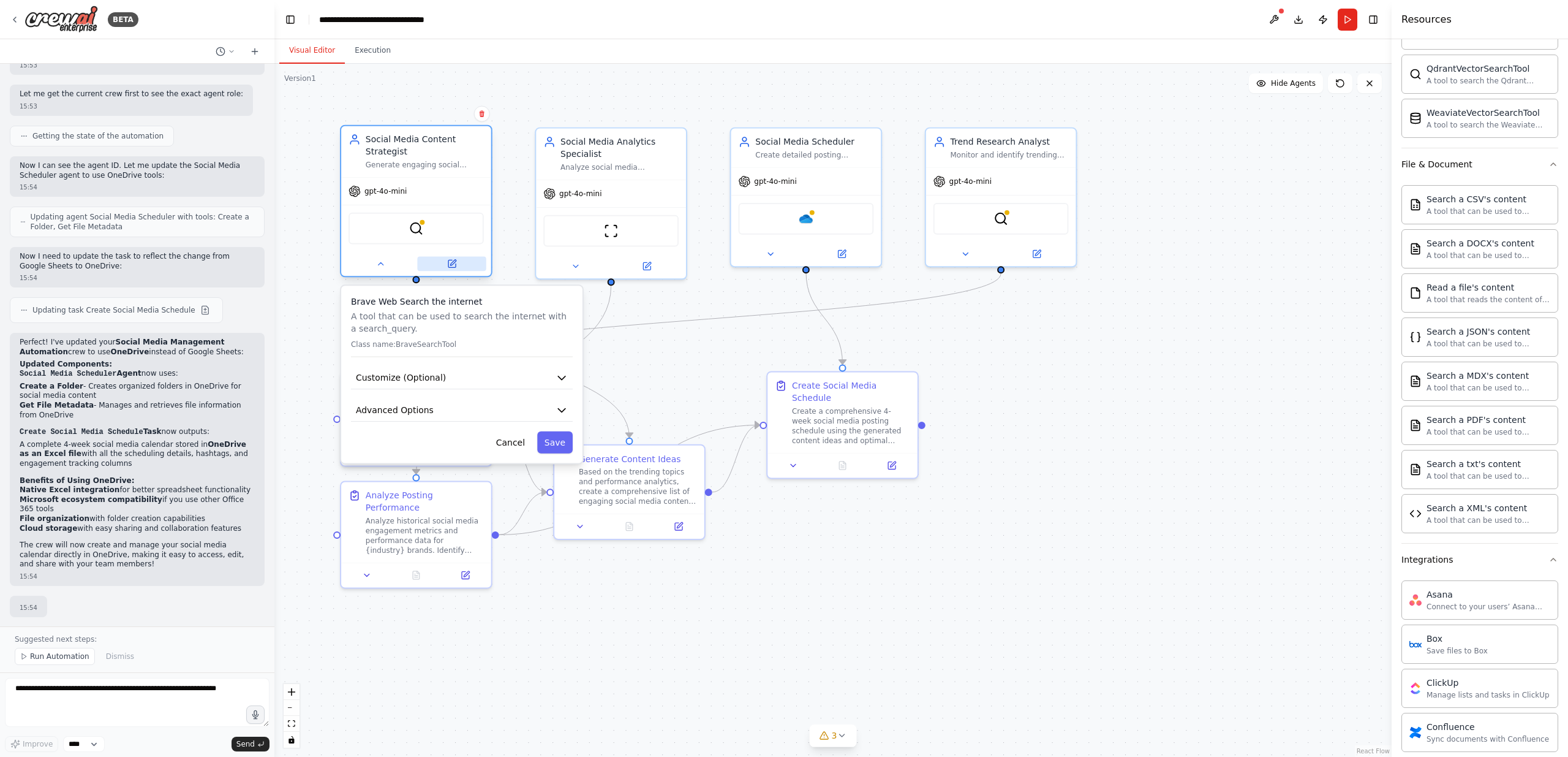
click at [458, 268] on button at bounding box center [452, 264] width 69 height 15
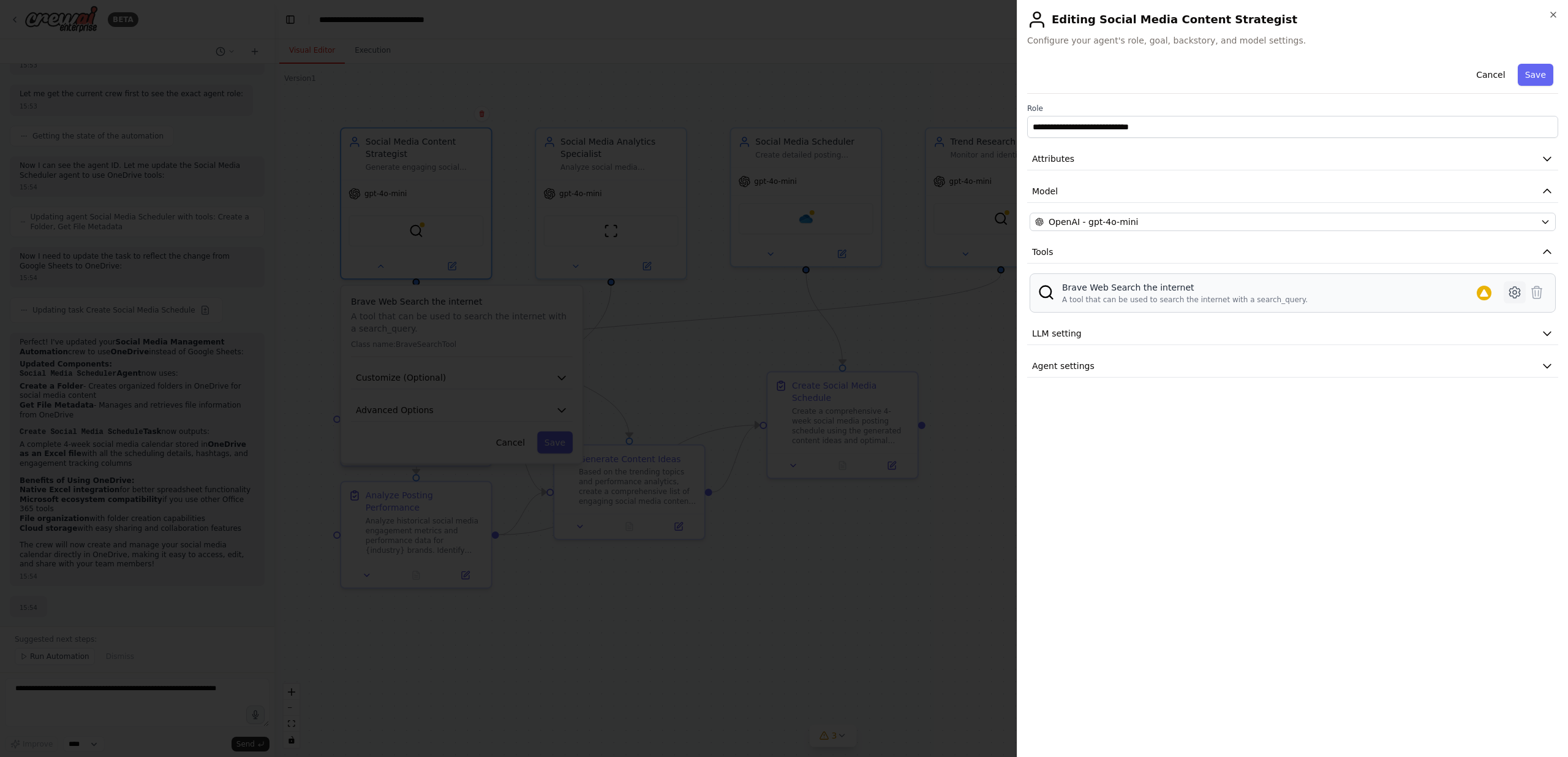
click at [1520, 290] on icon at bounding box center [1515, 293] width 15 height 15
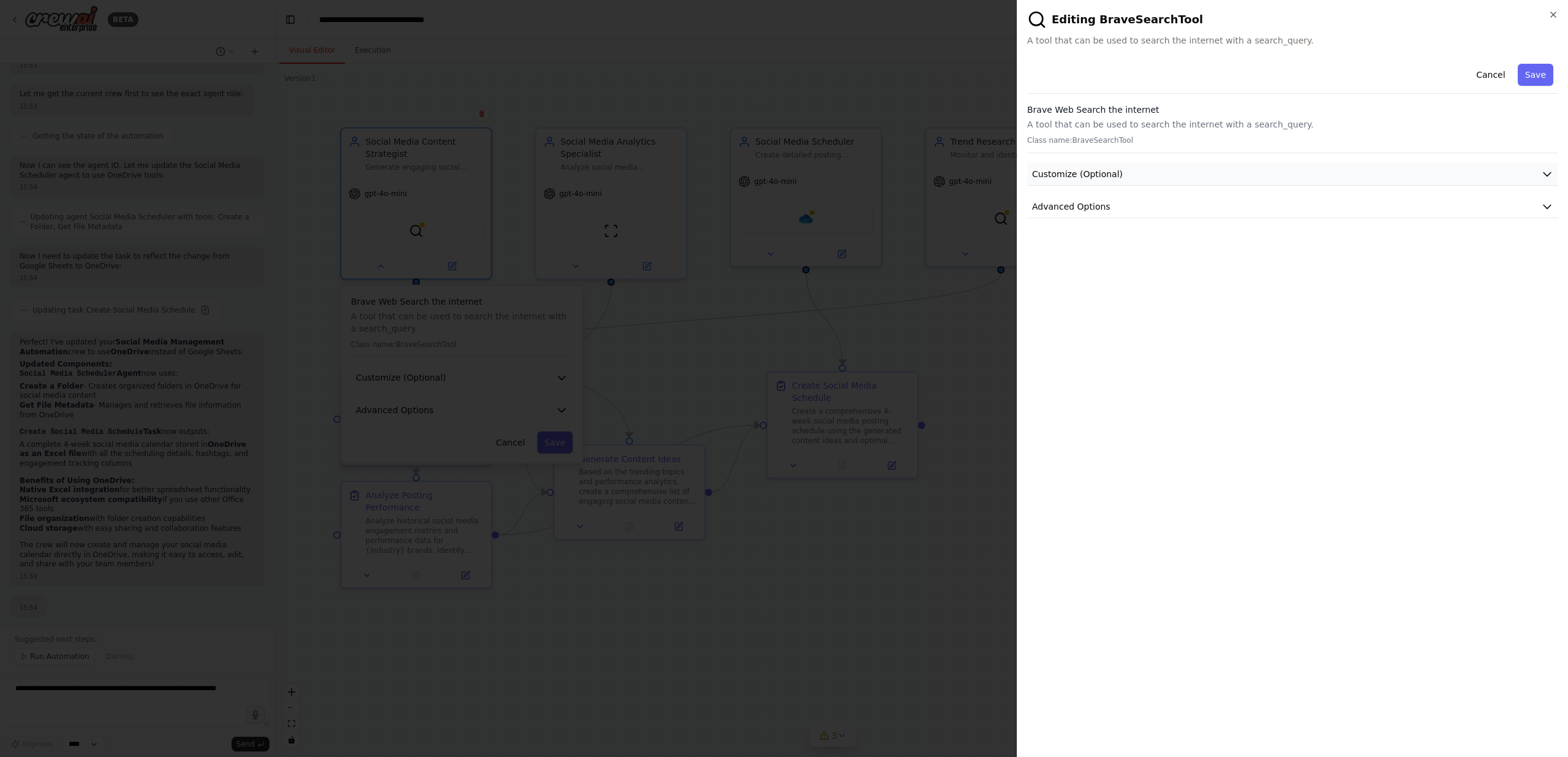
click at [1090, 173] on span "Customize (Optional)" at bounding box center [1077, 174] width 91 height 13
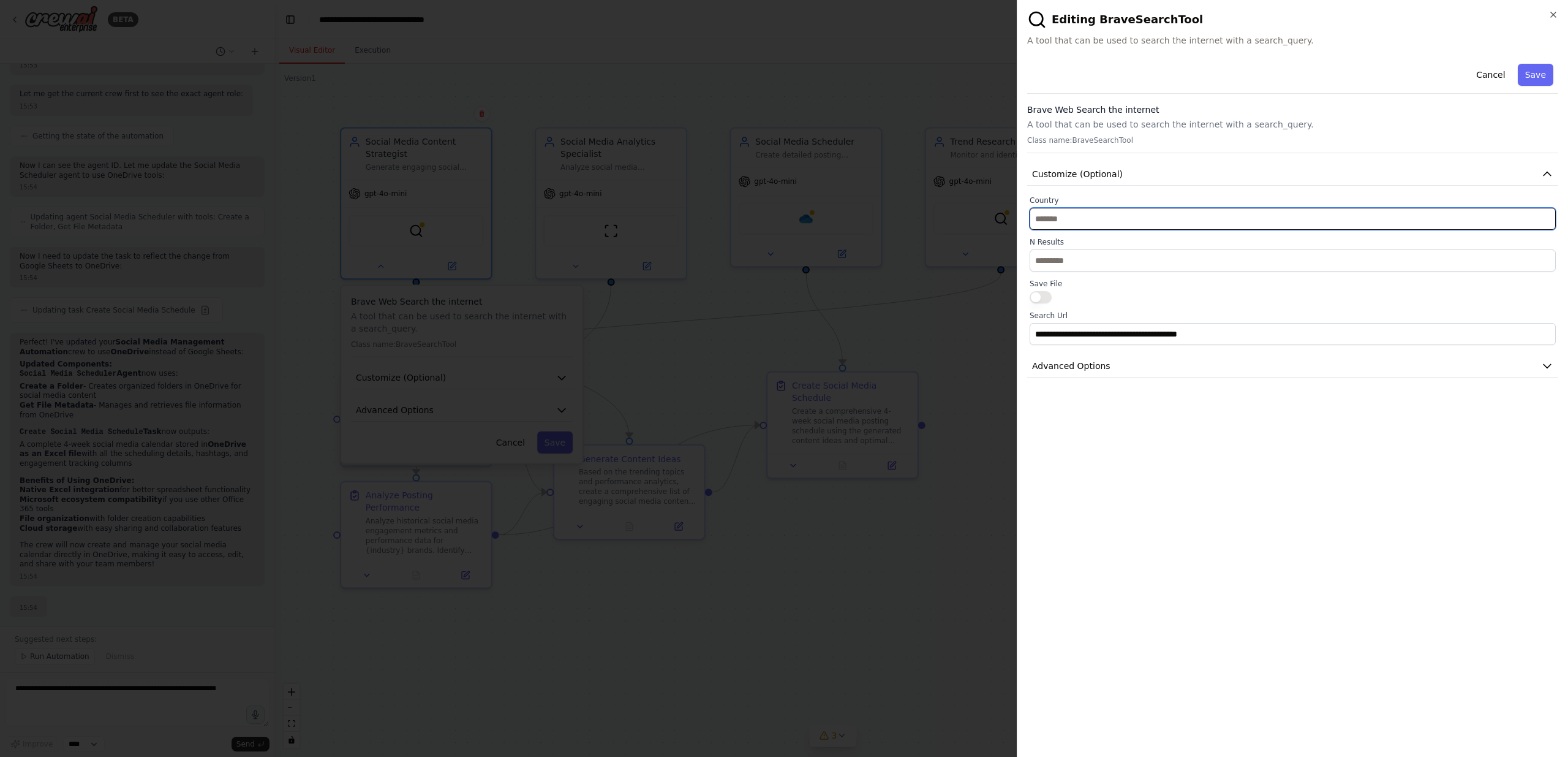
click at [1141, 221] on input "text" at bounding box center [1293, 218] width 526 height 22
type input "********"
drag, startPoint x: 1098, startPoint y: 214, endPoint x: 980, endPoint y: 211, distance: 118.0
click at [980, 211] on body "BETA Create a crew that schedules and publishes social media content across mul…" at bounding box center [784, 378] width 1568 height 757
click at [1491, 78] on button "Cancel" at bounding box center [1491, 74] width 44 height 22
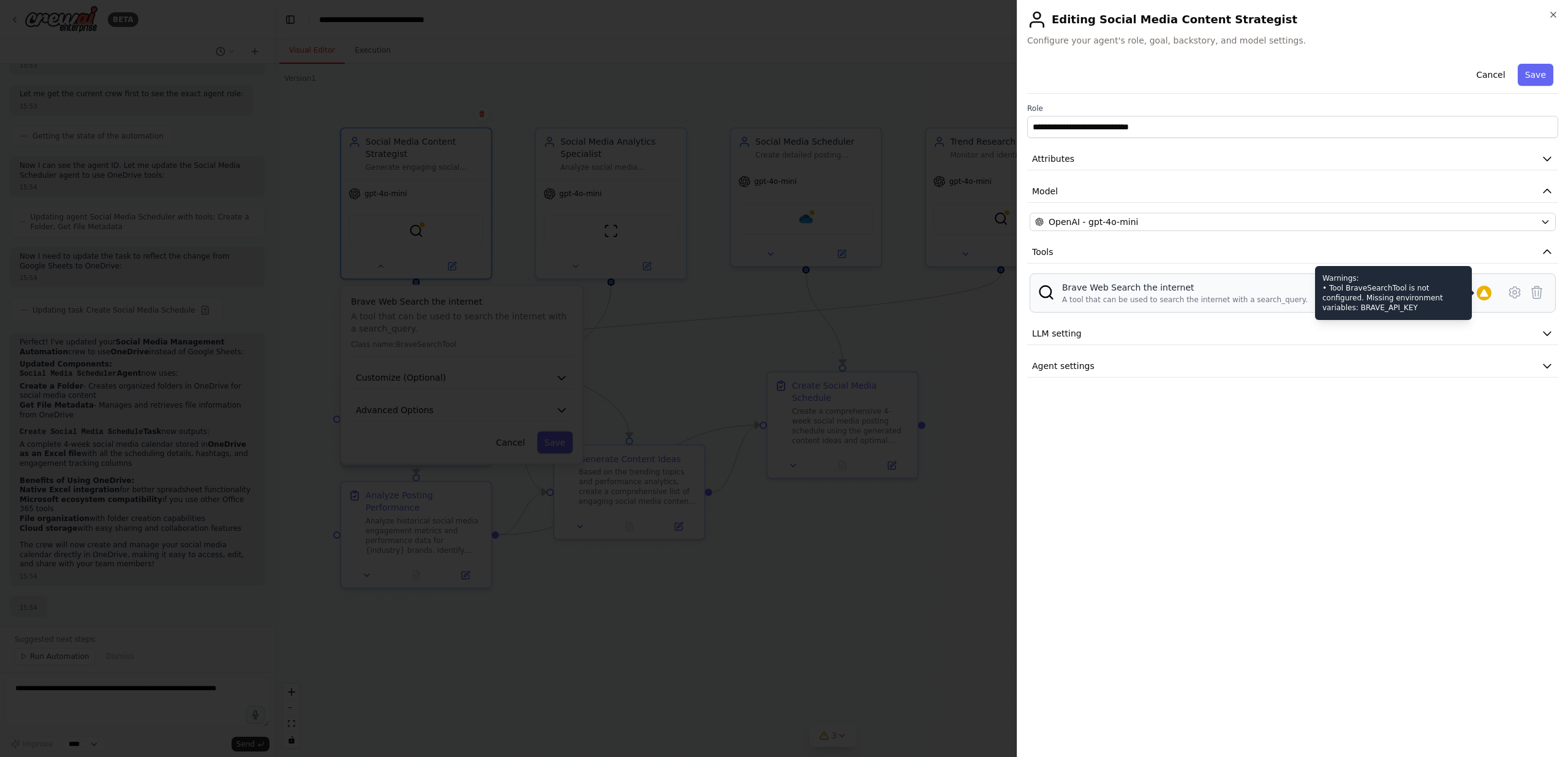
click at [1482, 296] on icon at bounding box center [1483, 293] width 8 height 8
